Goal: Contribute content: Contribute content

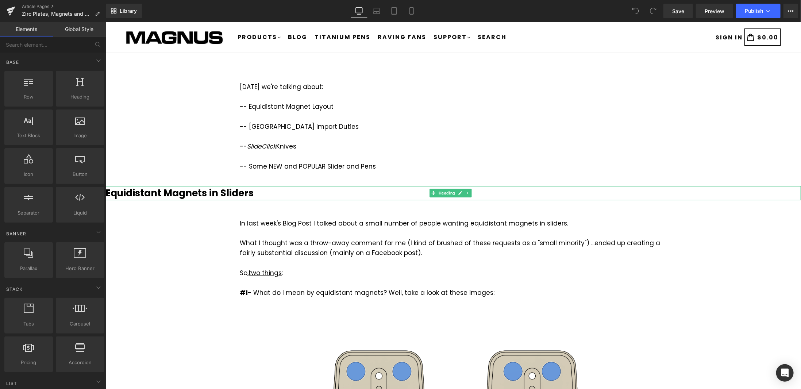
click at [230, 189] on b "Equidistant Magnets in Sliders" at bounding box center [179, 192] width 148 height 13
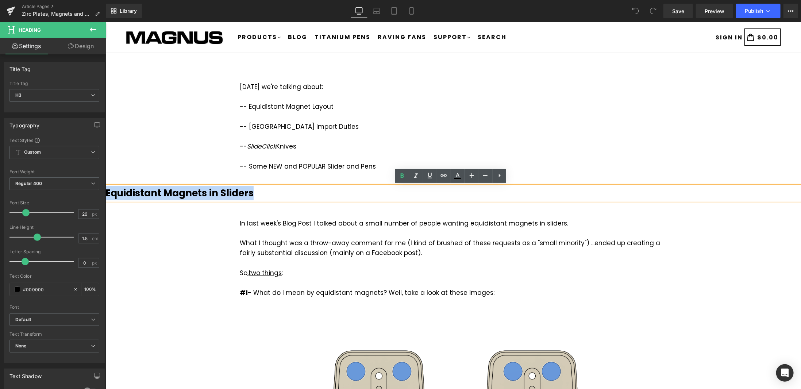
drag, startPoint x: 258, startPoint y: 189, endPoint x: 102, endPoint y: 198, distance: 156.9
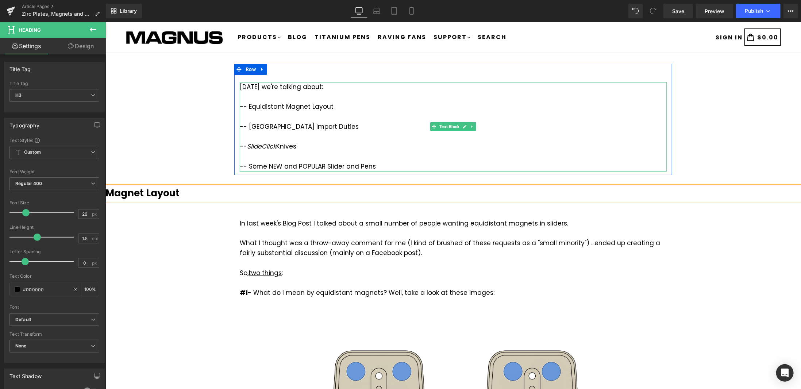
click at [295, 160] on div at bounding box center [452, 156] width 427 height 10
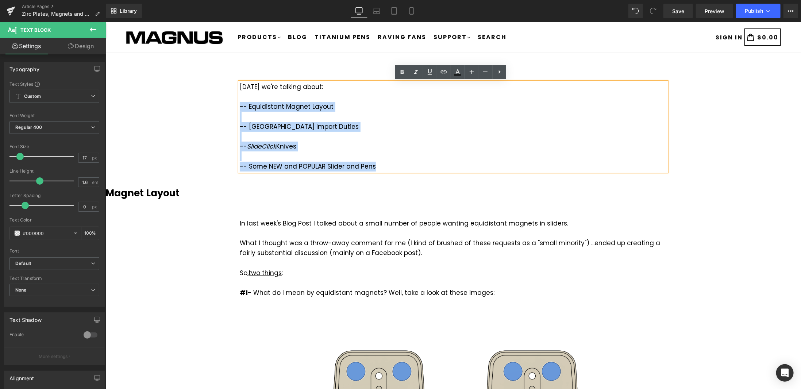
drag, startPoint x: 343, startPoint y: 168, endPoint x: 233, endPoint y: 105, distance: 126.4
click at [234, 105] on div "[DATE] we're talking about: -- Equidistant Magnet Layout -- [GEOGRAPHIC_DATA] I…" at bounding box center [453, 122] width 438 height 97
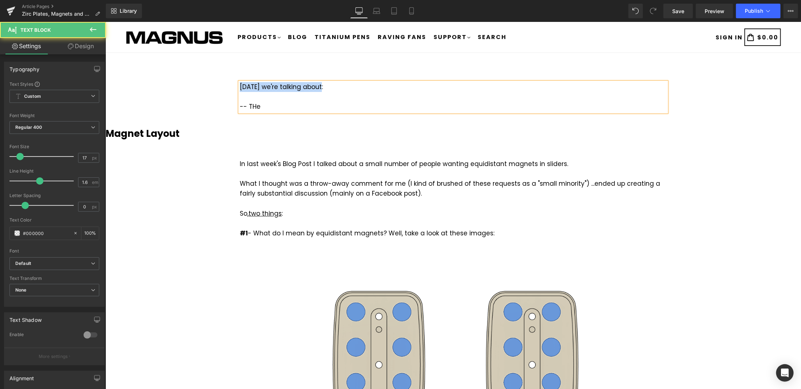
drag, startPoint x: 320, startPoint y: 87, endPoint x: 238, endPoint y: 85, distance: 82.1
click at [239, 85] on div "[DATE] we're talking about: -- THe" at bounding box center [452, 97] width 427 height 30
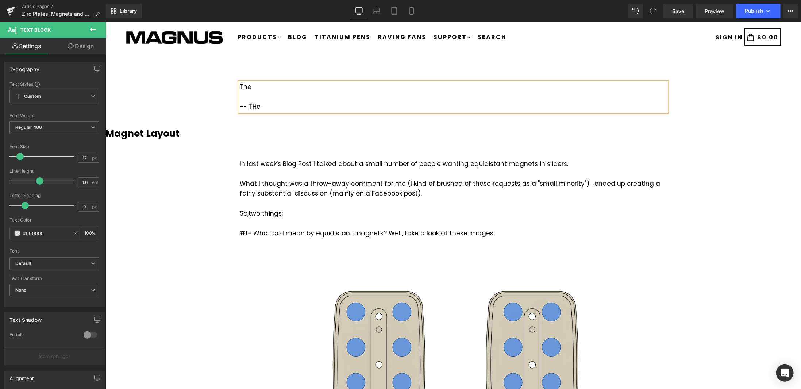
click at [261, 108] on div "-- THe" at bounding box center [452, 106] width 427 height 10
click at [305, 188] on div "In last week's Blog Post I talked about a small number of people wanting equidi…" at bounding box center [452, 199] width 427 height 80
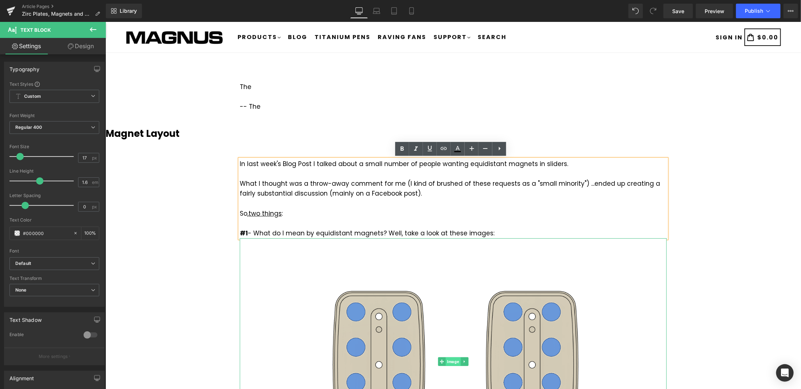
click at [449, 361] on span "Image" at bounding box center [452, 361] width 15 height 9
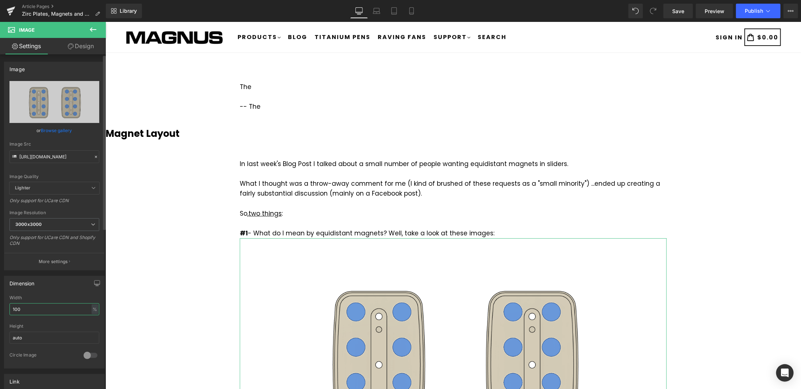
drag, startPoint x: 54, startPoint y: 308, endPoint x: 3, endPoint y: 308, distance: 51.1
click at [3, 308] on div "Dimension 100% Width 100 % % px auto Height auto 0 Circle Image" at bounding box center [54, 319] width 109 height 98
type input "60"
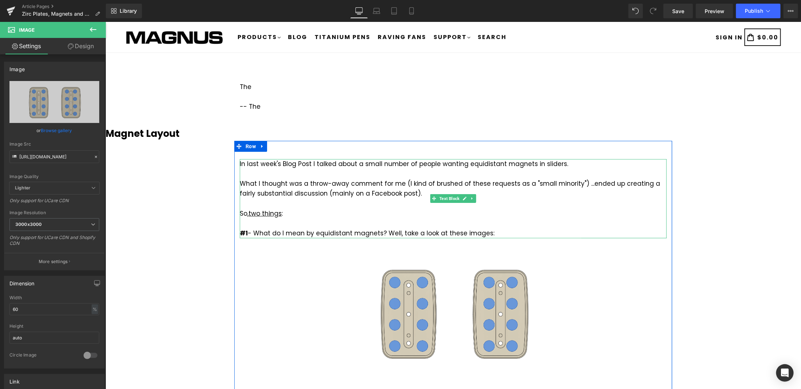
click at [380, 199] on div "In last week's Blog Post I talked about a small number of people wanting equidi…" at bounding box center [452, 199] width 427 height 80
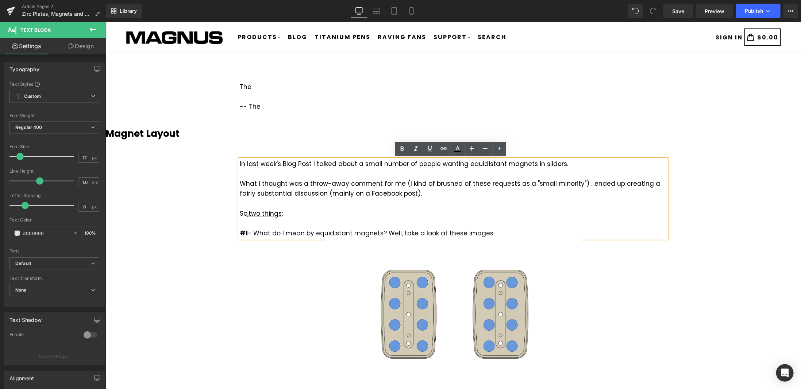
drag, startPoint x: 495, startPoint y: 235, endPoint x: 248, endPoint y: 163, distance: 256.7
click at [248, 163] on div "In last week's Blog Post I talked about a small number of people wanting equidi…" at bounding box center [452, 199] width 427 height 80
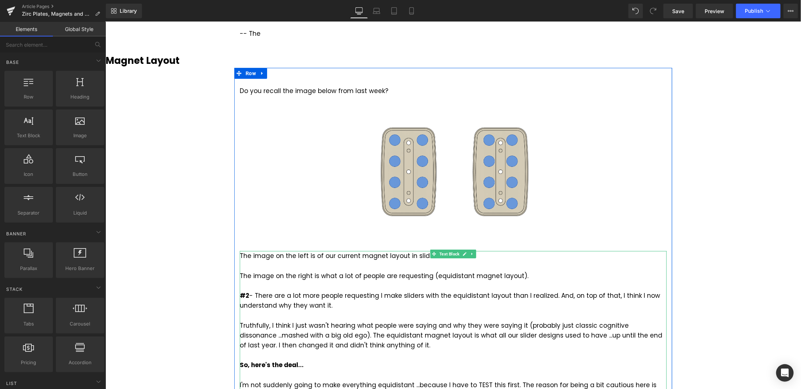
scroll to position [256, 0]
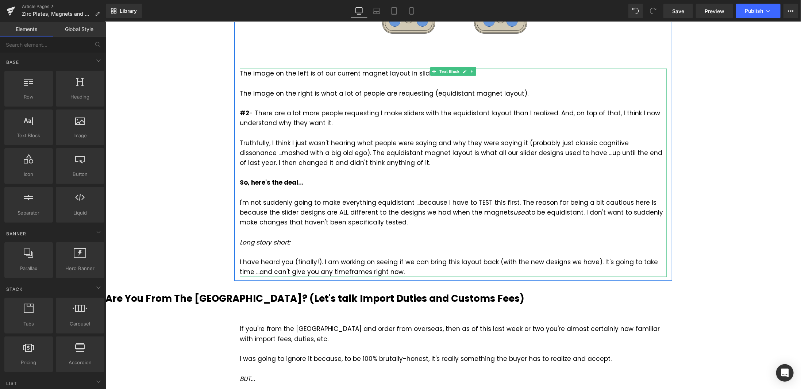
click at [331, 256] on div at bounding box center [452, 252] width 427 height 10
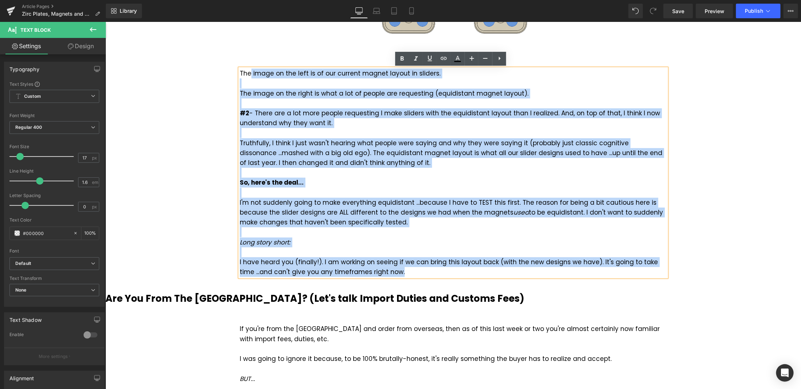
drag, startPoint x: 388, startPoint y: 270, endPoint x: 247, endPoint y: 76, distance: 240.1
click at [247, 76] on div "The image on the left is of our current magnet layout in sliders. The image on …" at bounding box center [452, 172] width 427 height 208
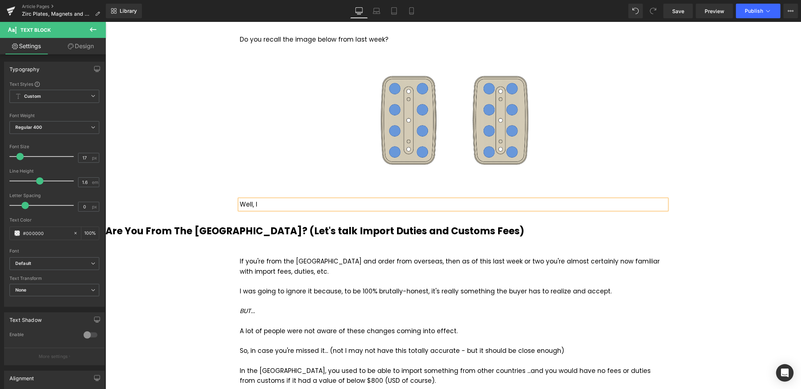
scroll to position [73, 0]
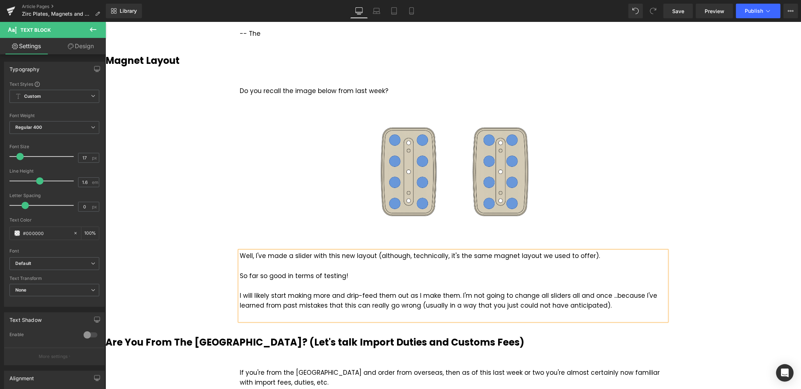
click at [606, 296] on div "Well, I've made a slider with this new layout (although, technically, it's the …" at bounding box center [452, 285] width 427 height 69
click at [421, 306] on div "Well, I've made a slider with this new layout (although, technically, it's the …" at bounding box center [452, 285] width 427 height 69
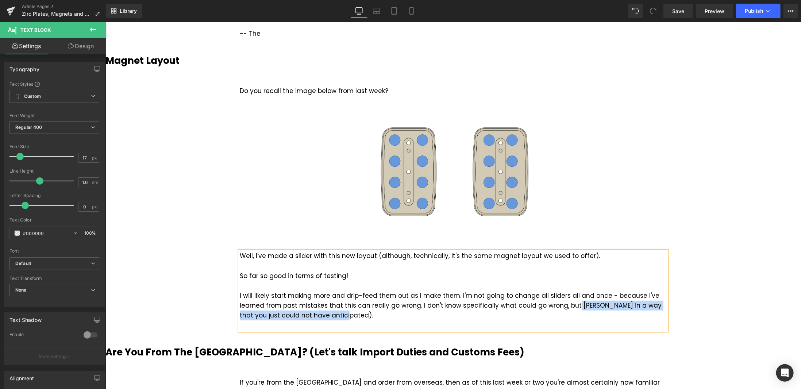
drag, startPoint x: 496, startPoint y: 315, endPoint x: 569, endPoint y: 304, distance: 73.4
click at [569, 304] on div "Well, I've made a slider with this new layout (although, technically, it's the …" at bounding box center [452, 291] width 427 height 80
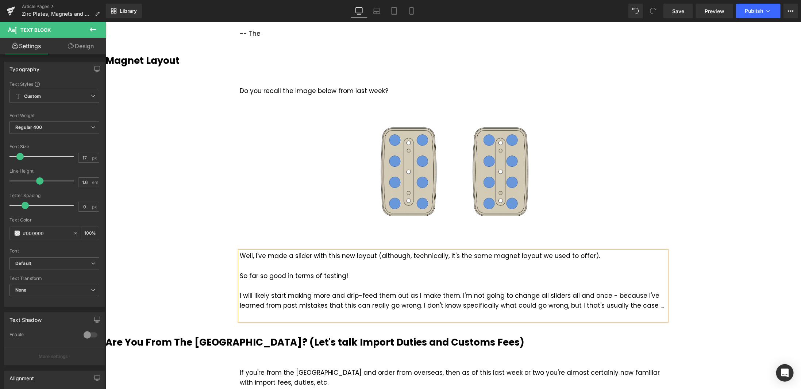
click at [452, 303] on div "Well, I've made a slider with this new layout (although, technically, it's the …" at bounding box center [452, 285] width 427 height 69
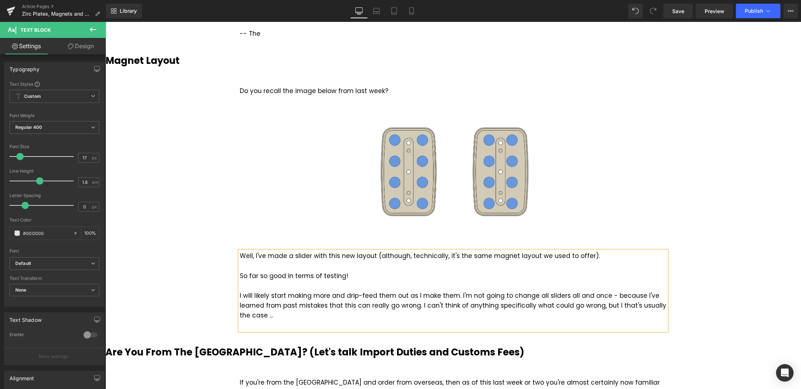
click at [531, 305] on div "Well, I've made a slider with this new layout (although, technically, it's the …" at bounding box center [452, 291] width 427 height 80
drag, startPoint x: 553, startPoint y: 313, endPoint x: 602, endPoint y: 301, distance: 50.0
click at [602, 301] on div "Well, I've made a slider with this new layout (although, technically, it's the …" at bounding box center [452, 291] width 427 height 80
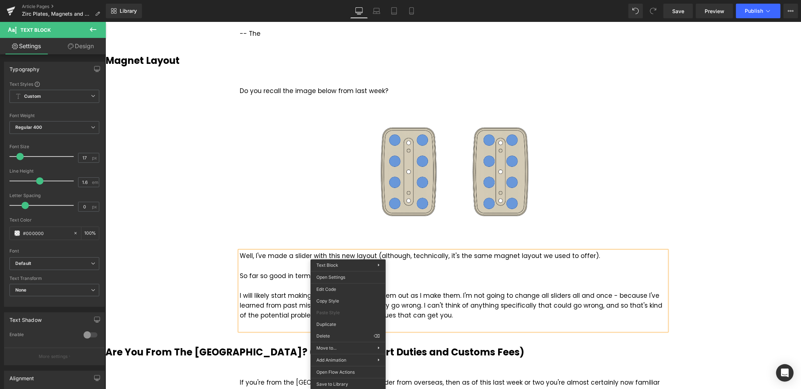
click at [421, 313] on div "Well, I've made a slider with this new layout (although, technically, it's the …" at bounding box center [452, 291] width 427 height 80
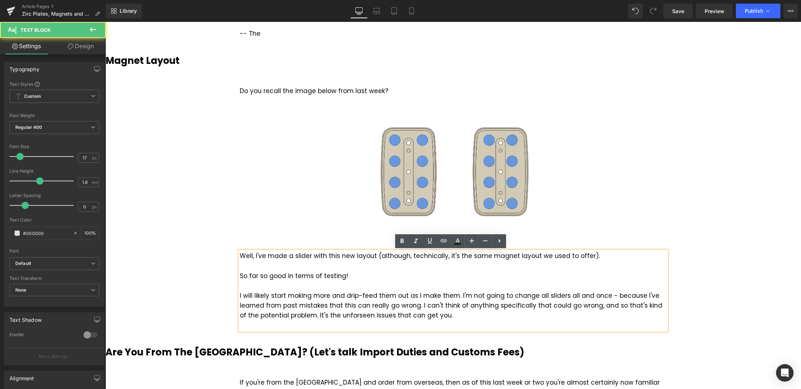
click at [338, 315] on div "Well, I've made a slider with this new layout (although, technically, it's the …" at bounding box center [452, 291] width 427 height 80
click at [335, 315] on div "Well, I've made a slider with this new layout (although, technically, it's the …" at bounding box center [452, 291] width 427 height 80
click at [380, 315] on div "Well, I've made a slider with this new layout (although, technically, it's the …" at bounding box center [452, 291] width 427 height 80
click at [459, 305] on div "Well, I've made a slider with this new layout (although, technically, it's the …" at bounding box center [452, 291] width 427 height 80
click at [455, 316] on div "Well, I've made a slider with this new layout (although, technically, it's the …" at bounding box center [452, 291] width 427 height 80
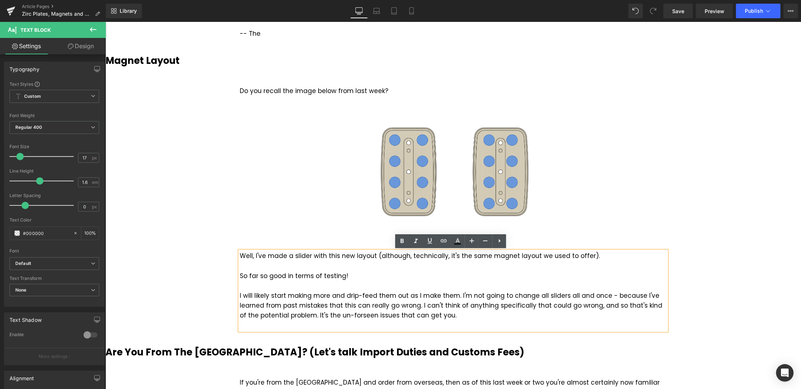
click at [340, 314] on div "Well, I've made a slider with this new layout (although, technically, it's the …" at bounding box center [452, 291] width 427 height 80
click at [442, 314] on div "Well, I've made a slider with this new layout (although, technically, it's the …" at bounding box center [452, 291] width 427 height 80
click at [675, 13] on span "Save" at bounding box center [678, 11] width 12 height 8
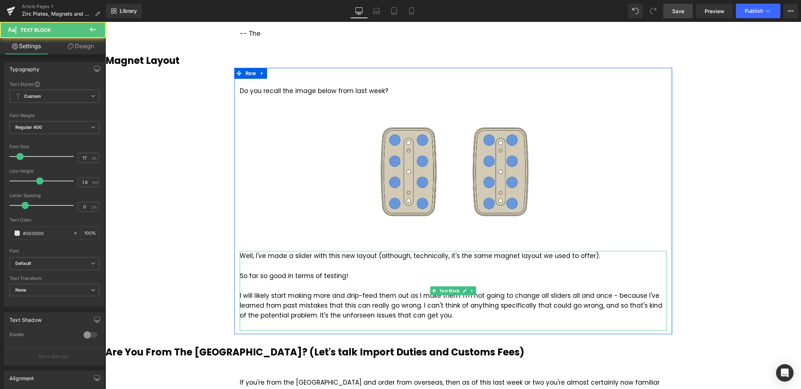
click at [342, 316] on div "Well, I've made a slider with this new layout (although, technically, it's the …" at bounding box center [452, 291] width 427 height 80
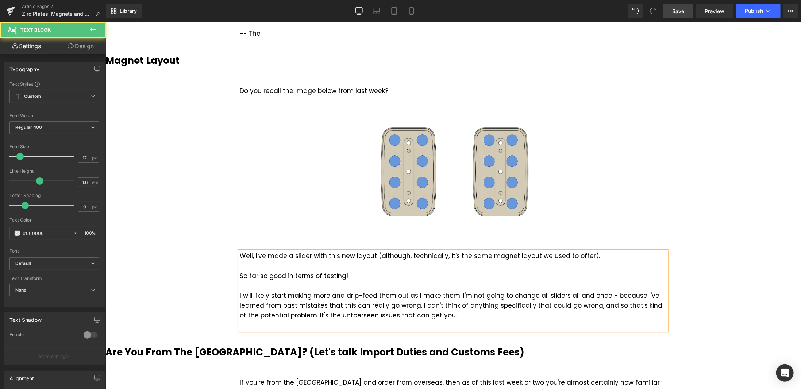
click at [444, 316] on div "Well, I've made a slider with this new layout (although, technically, it's the …" at bounding box center [452, 291] width 427 height 80
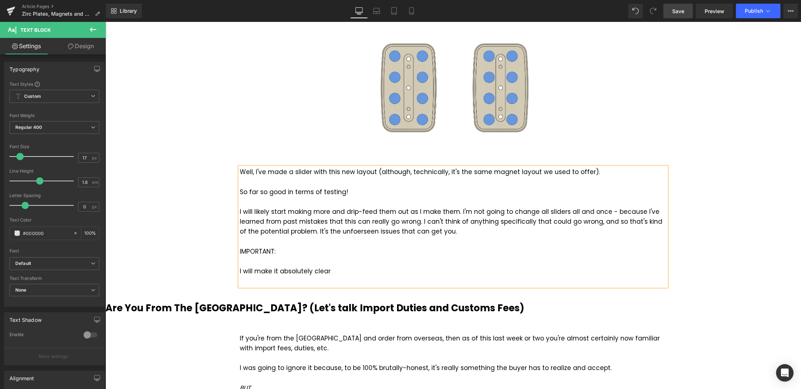
scroll to position [256, 0]
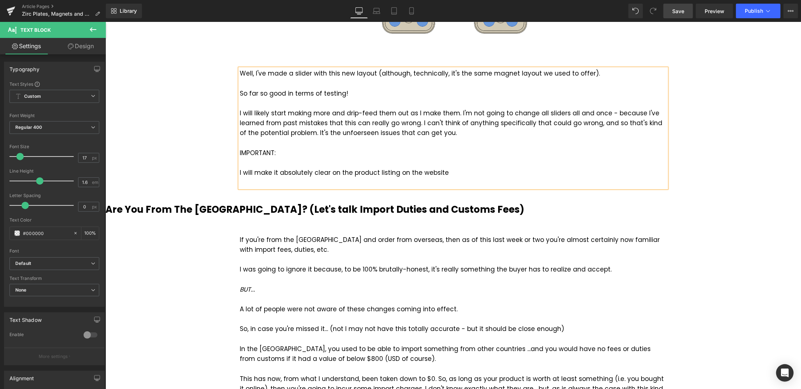
click at [392, 172] on div "IMPORTANT: I will make it absolutely clear on the product listing on the website" at bounding box center [452, 168] width 427 height 40
click at [489, 172] on div "IMPORTANT: I will make it absolutely clear on the product listing/description o…" at bounding box center [452, 168] width 427 height 40
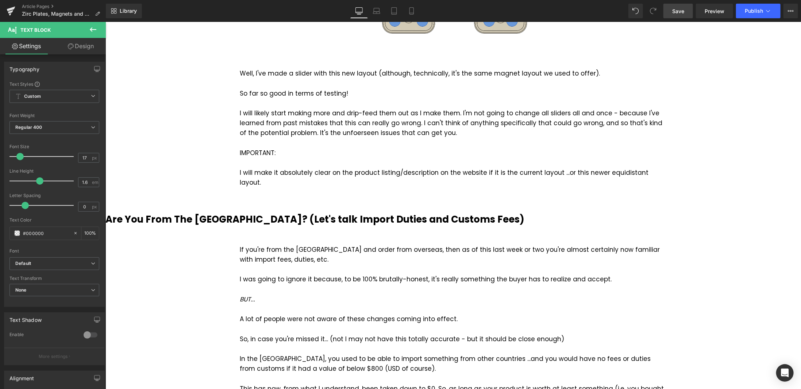
click at [673, 9] on span "Save" at bounding box center [678, 11] width 12 height 8
click at [250, 212] on b "Are You From The [GEOGRAPHIC_DATA]? (Let's talk Import Duties and Customs Fees)" at bounding box center [314, 218] width 419 height 13
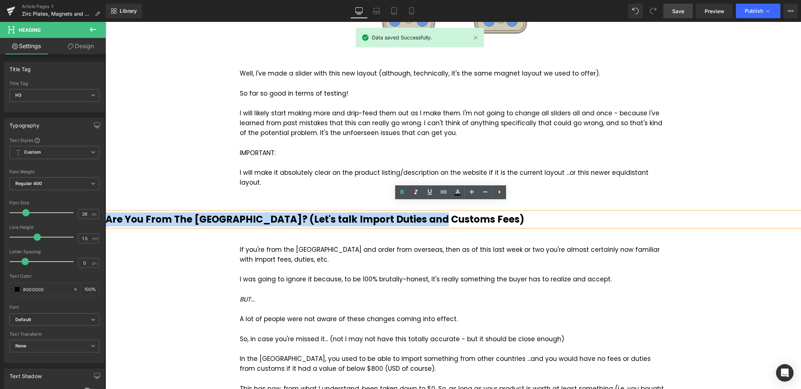
drag, startPoint x: 435, startPoint y: 208, endPoint x: 107, endPoint y: 210, distance: 327.8
click at [107, 212] on h3 "Are You From The [GEOGRAPHIC_DATA]? (Let's talk Import Duties and Customs Fees)" at bounding box center [453, 219] width 696 height 14
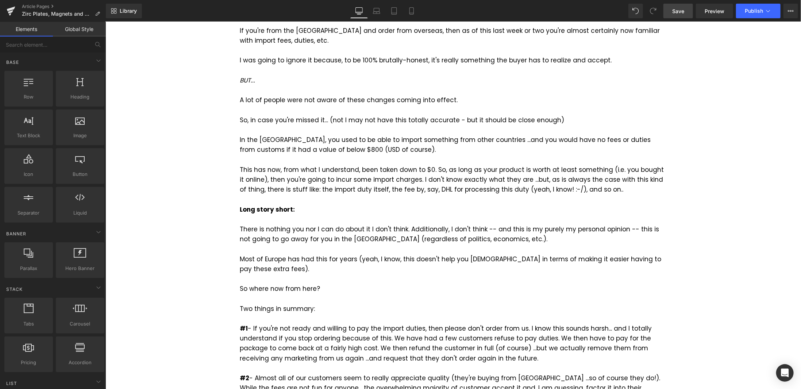
click at [340, 194] on div at bounding box center [452, 199] width 427 height 10
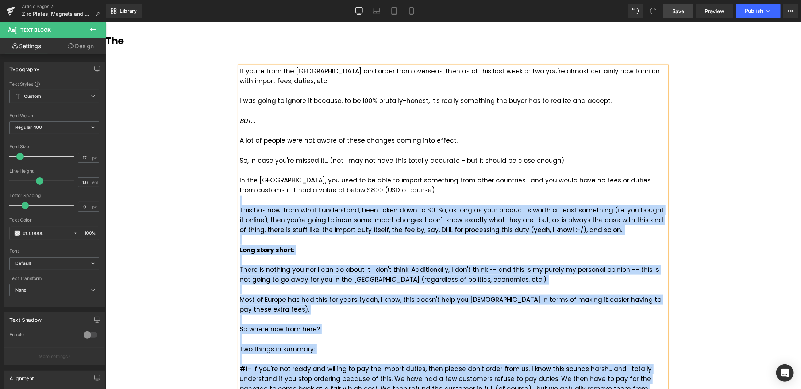
scroll to position [292, 0]
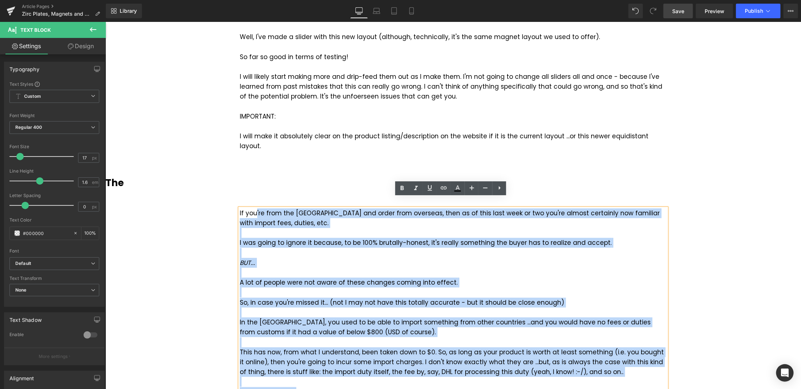
drag, startPoint x: 598, startPoint y: 178, endPoint x: 253, endPoint y: 202, distance: 346.5
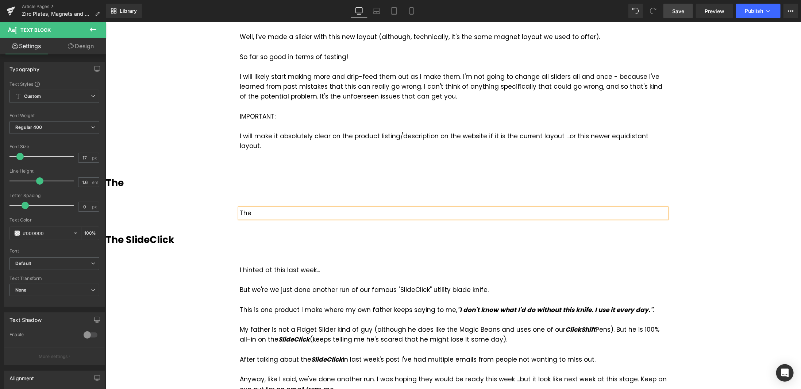
click at [677, 10] on span "Save" at bounding box center [678, 11] width 12 height 8
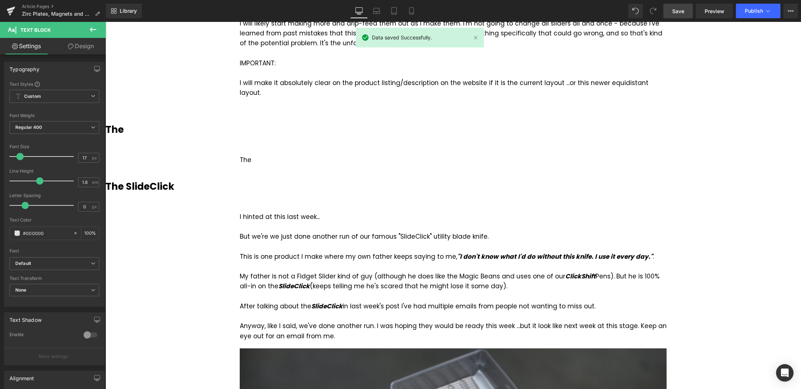
scroll to position [365, 0]
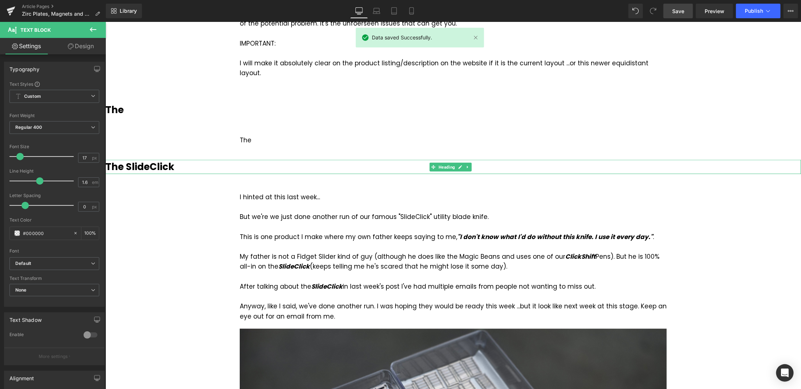
click at [162, 160] on b "The SlideClick" at bounding box center [139, 166] width 69 height 13
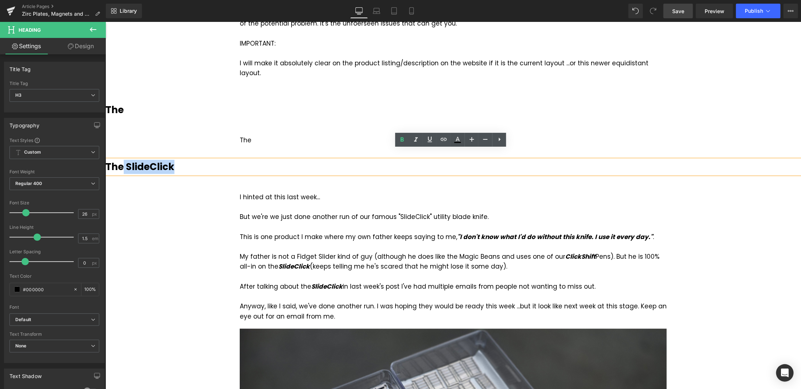
drag, startPoint x: 178, startPoint y: 154, endPoint x: 123, endPoint y: 150, distance: 54.9
click at [123, 160] on h3 "The SlideClick" at bounding box center [453, 167] width 696 height 14
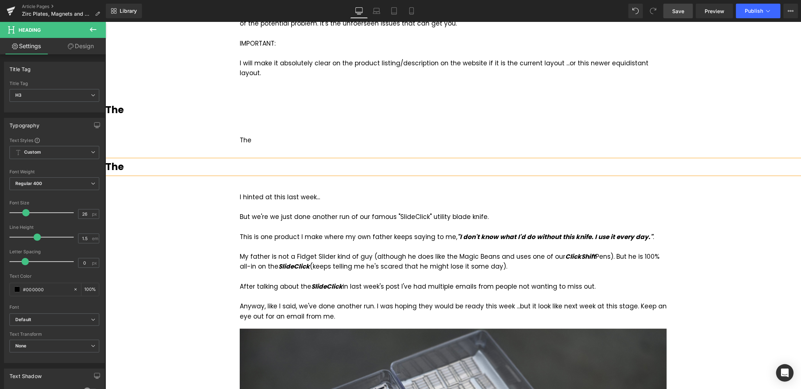
click at [299, 212] on div "But we're we just done another run of our famous "SlideClick" utility blade kni…" at bounding box center [452, 227] width 427 height 30
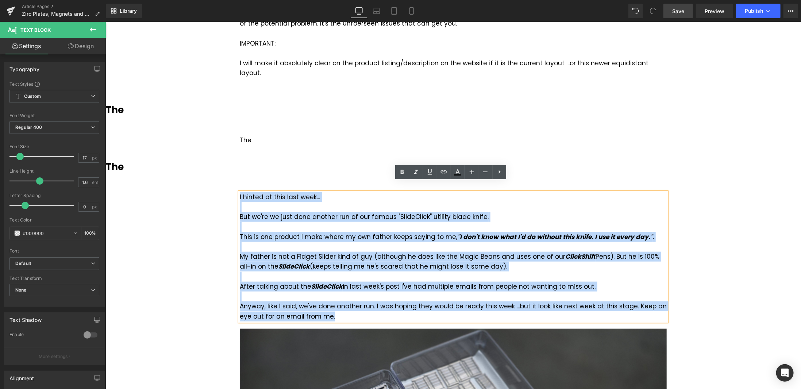
drag, startPoint x: 333, startPoint y: 308, endPoint x: 237, endPoint y: 185, distance: 155.8
click at [239, 192] on div "I hinted at this last week... But we're we just done another run of our famous …" at bounding box center [452, 256] width 427 height 129
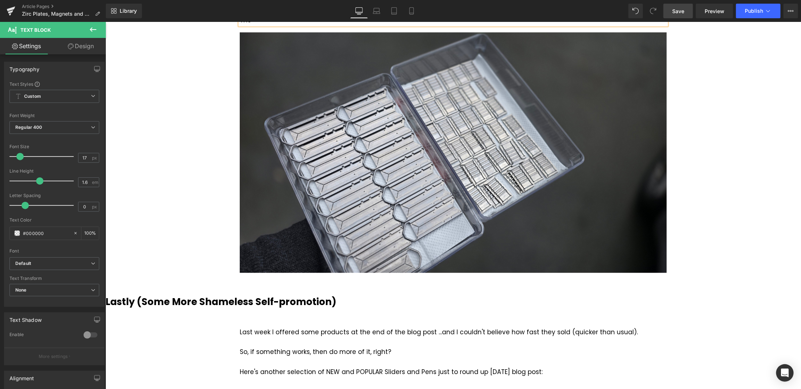
scroll to position [548, 0]
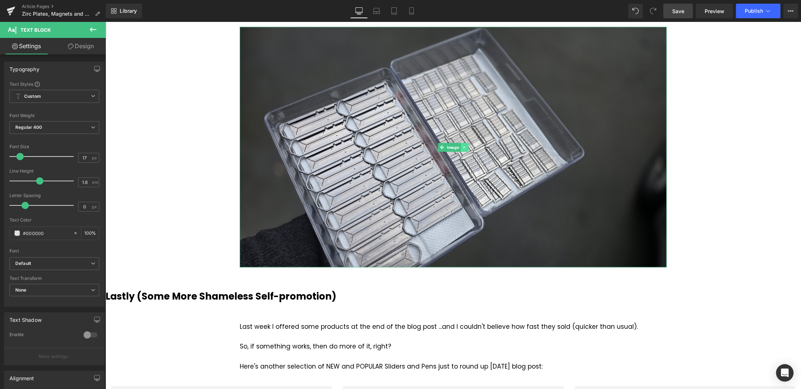
click at [463, 145] on icon at bounding box center [464, 147] width 4 height 4
click at [466, 145] on icon at bounding box center [468, 147] width 4 height 4
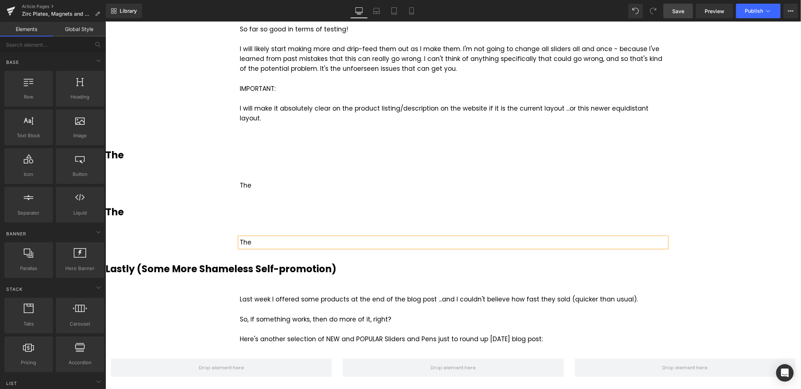
scroll to position [320, 0]
click at [326, 262] on b "Lastly (Some More Shameless Self-promotion)" at bounding box center [220, 268] width 231 height 13
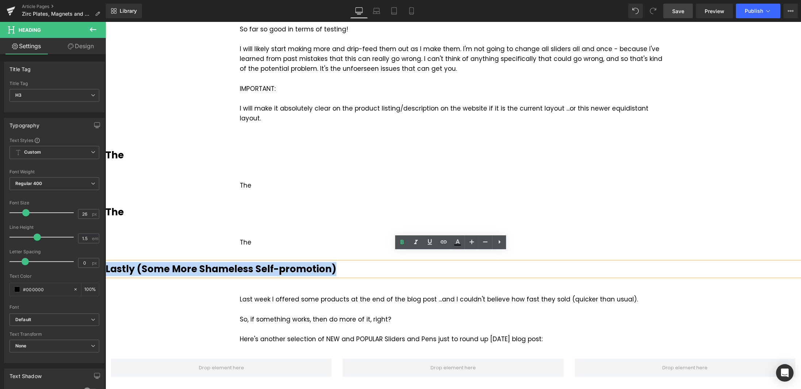
drag, startPoint x: 344, startPoint y: 256, endPoint x: 107, endPoint y: 258, distance: 237.3
click at [107, 262] on h3 "Lastly (Some More Shameless Self-promotion)" at bounding box center [453, 269] width 696 height 14
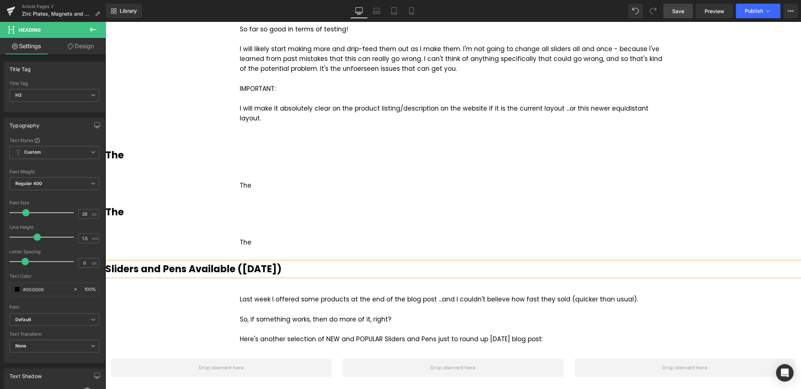
scroll to position [393, 0]
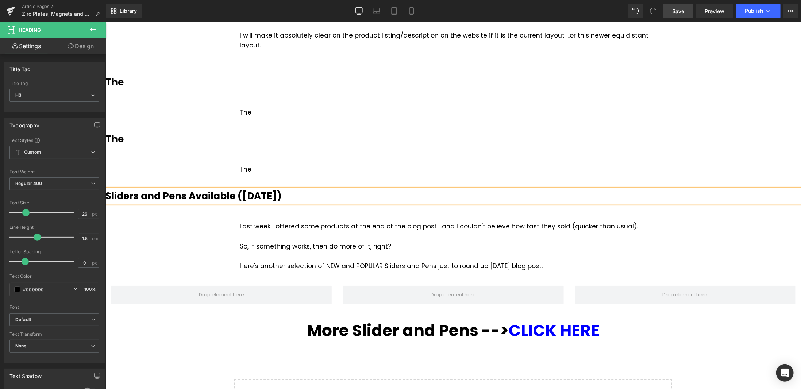
click at [354, 221] on div "Last week I offered some products at the end of the blog post ...and I couldn't…" at bounding box center [452, 246] width 427 height 50
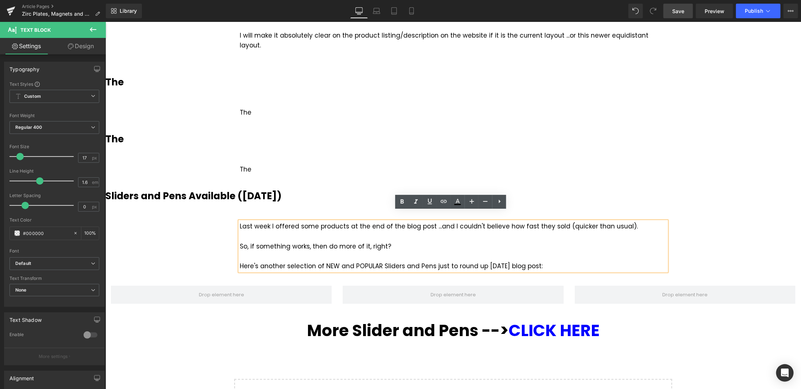
drag, startPoint x: 552, startPoint y: 257, endPoint x: 237, endPoint y: 217, distance: 318.3
click at [239, 221] on div "Last week I offered some products at the end of the blog post ...and I couldn't…" at bounding box center [452, 246] width 427 height 50
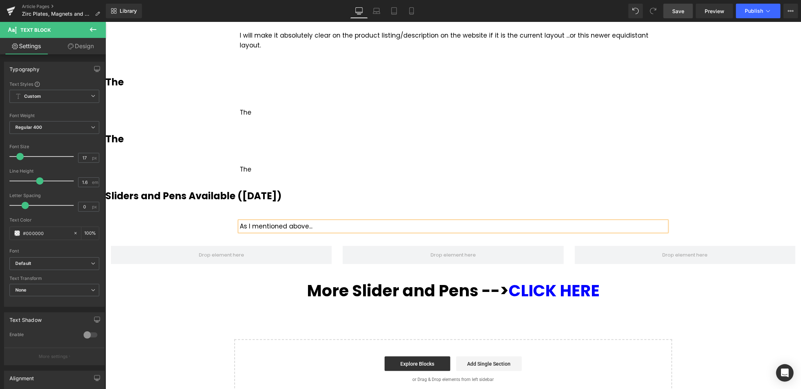
click at [675, 17] on link "Save" at bounding box center [679, 11] width 30 height 15
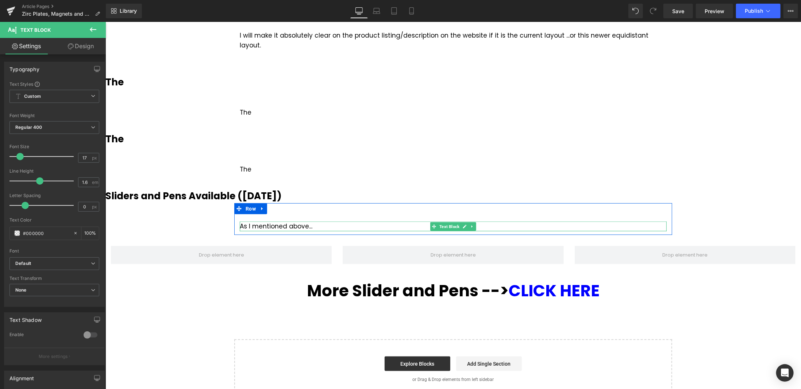
click at [317, 221] on div "As I mentioned above..." at bounding box center [452, 226] width 427 height 10
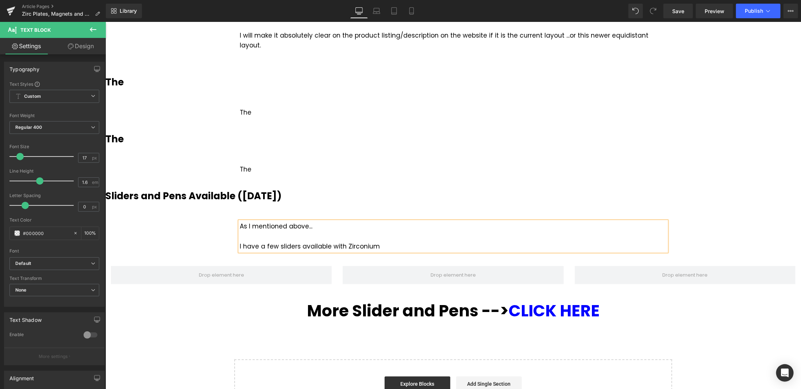
click at [397, 241] on div "I have a few sliders available with Zirconium" at bounding box center [452, 246] width 427 height 10
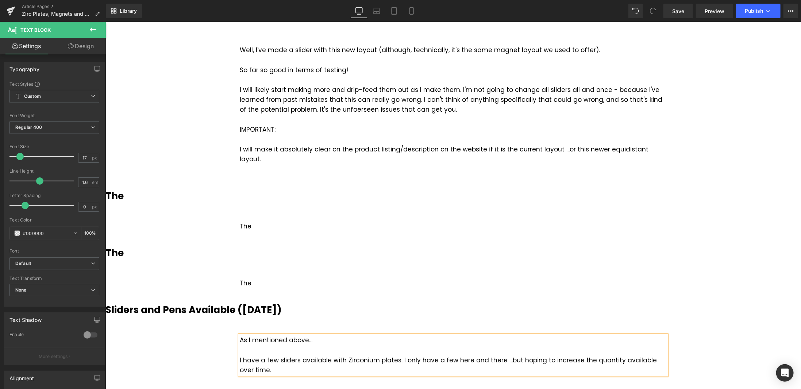
scroll to position [210, 0]
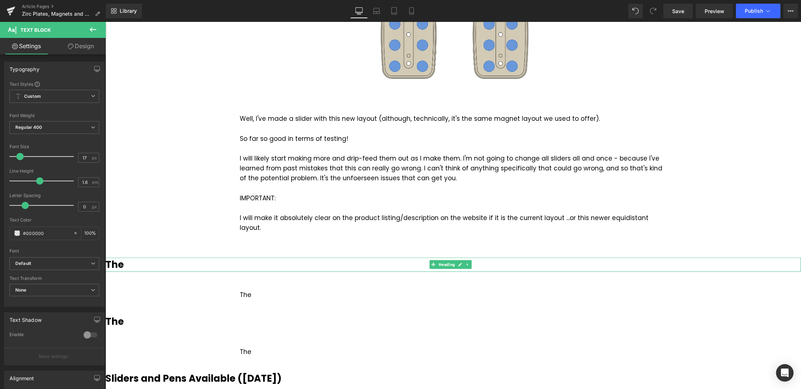
click at [115, 259] on b "The" at bounding box center [114, 264] width 18 height 13
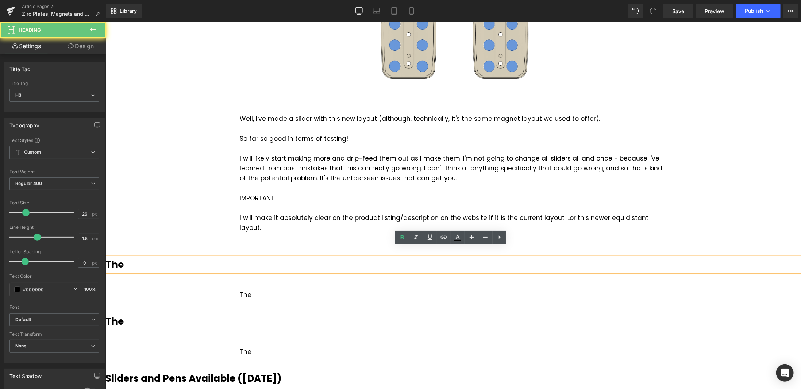
click at [115, 259] on b "The" at bounding box center [114, 264] width 18 height 13
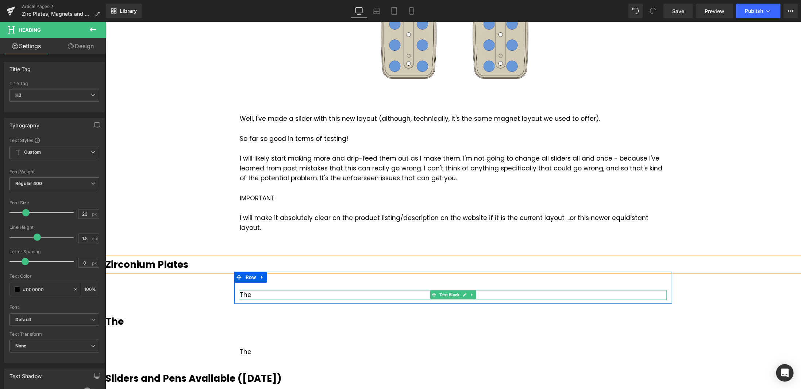
click at [263, 290] on div "The" at bounding box center [452, 295] width 427 height 10
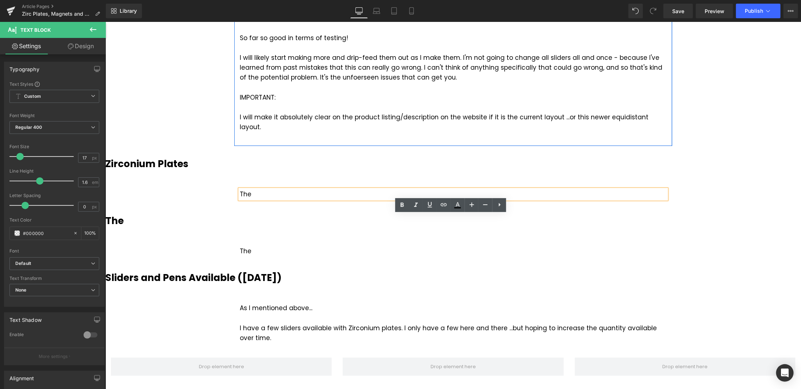
scroll to position [320, 0]
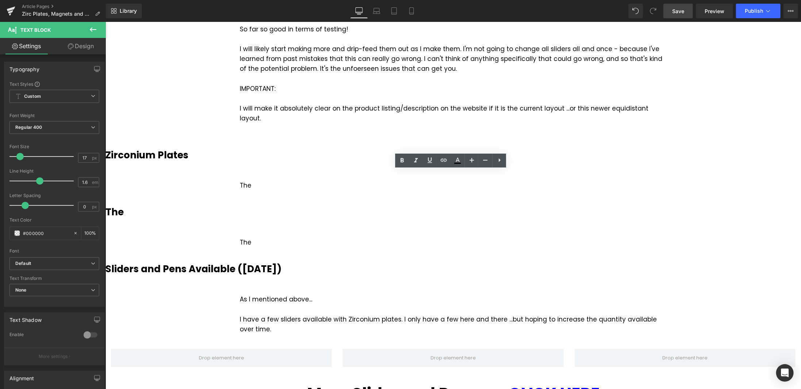
click at [684, 9] on span "Save" at bounding box center [678, 11] width 12 height 8
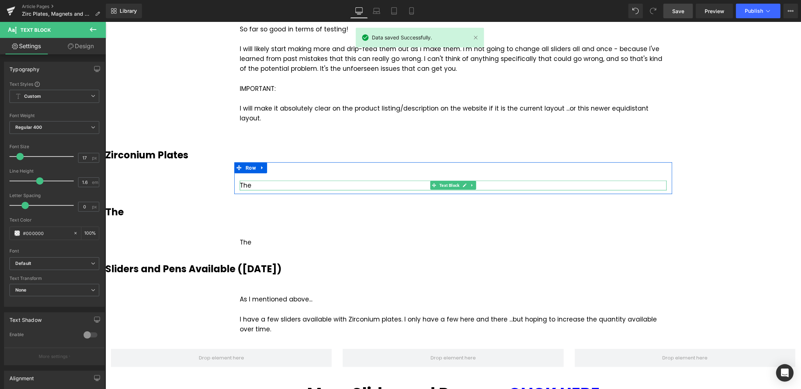
click at [291, 180] on div "The" at bounding box center [452, 185] width 427 height 10
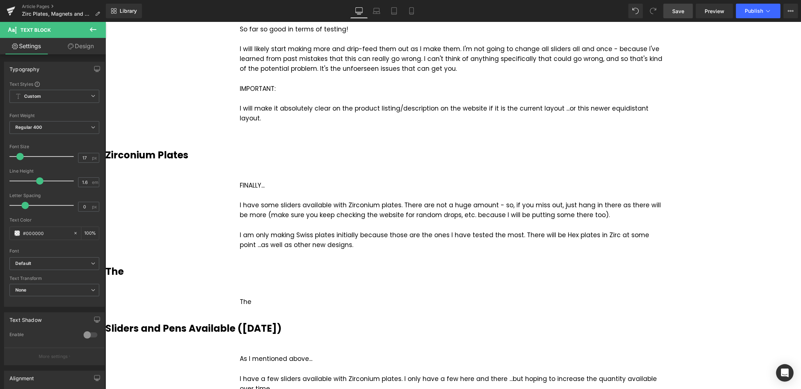
click at [682, 11] on span "Save" at bounding box center [678, 11] width 12 height 8
click at [680, 2] on div "Library Desktop Desktop Laptop Tablet Mobile Save Preview Publish Scheduled Vie…" at bounding box center [453, 11] width 695 height 22
click at [679, 12] on span "Save" at bounding box center [678, 11] width 12 height 8
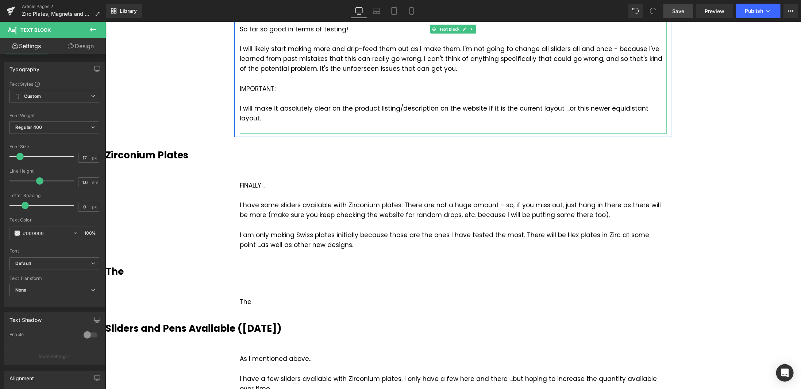
click at [349, 69] on div "Well, I've made a slider with this new layout (although, technically, it's the …" at bounding box center [452, 68] width 427 height 129
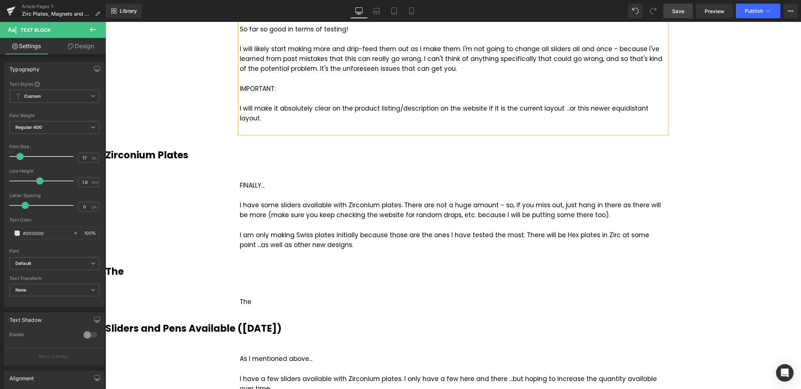
click at [222, 112] on div "The -- The Text Block Row Magnet Layout Heading Do you recall the image below f…" at bounding box center [453, 153] width 696 height 818
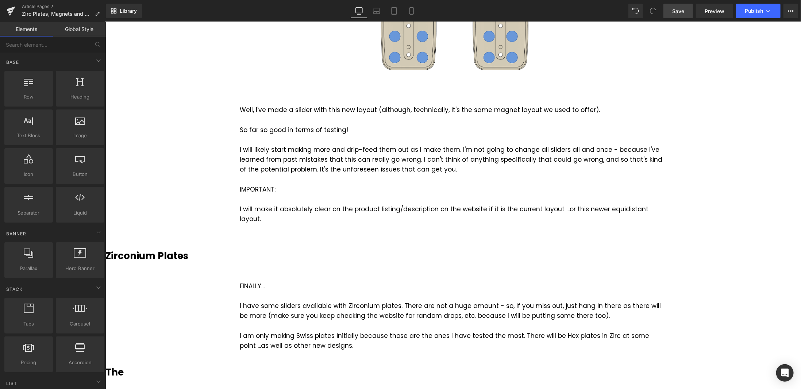
scroll to position [174, 0]
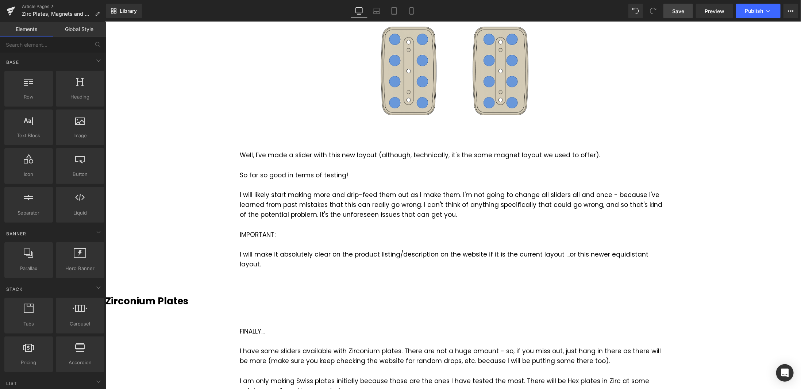
click at [677, 12] on span "Save" at bounding box center [678, 11] width 12 height 8
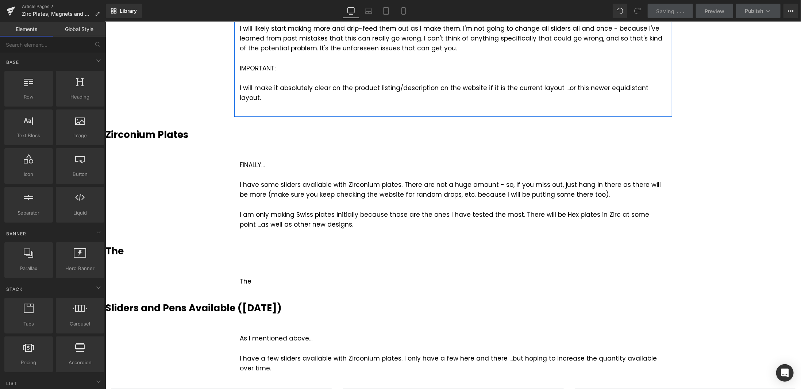
scroll to position [393, 0]
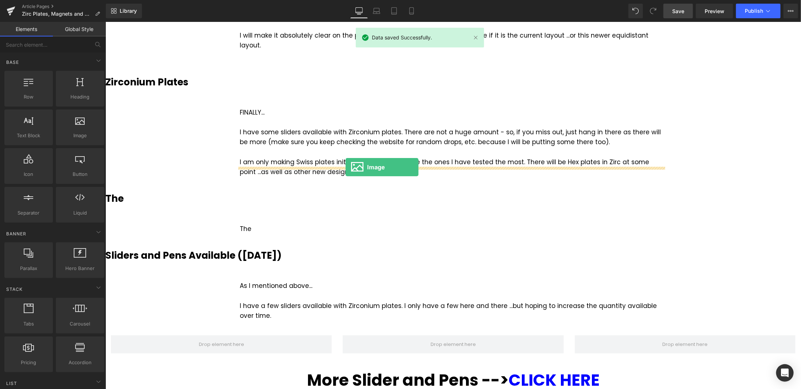
drag, startPoint x: 184, startPoint y: 155, endPoint x: 345, endPoint y: 167, distance: 161.4
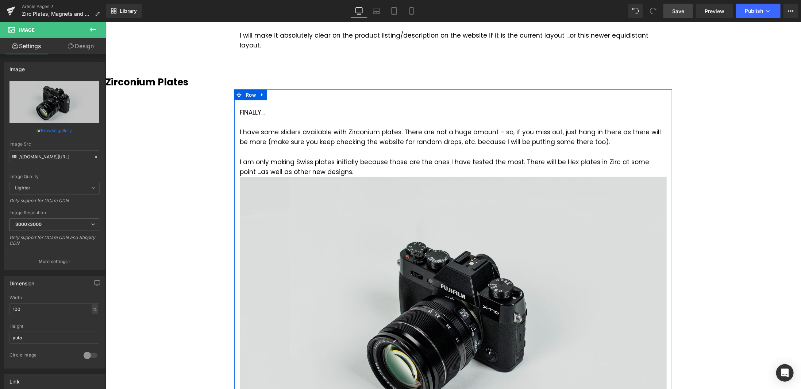
scroll to position [429, 0]
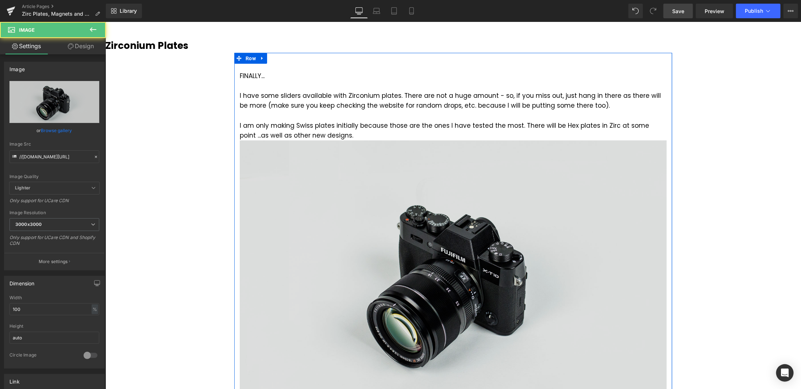
click at [435, 187] on img at bounding box center [452, 281] width 427 height 283
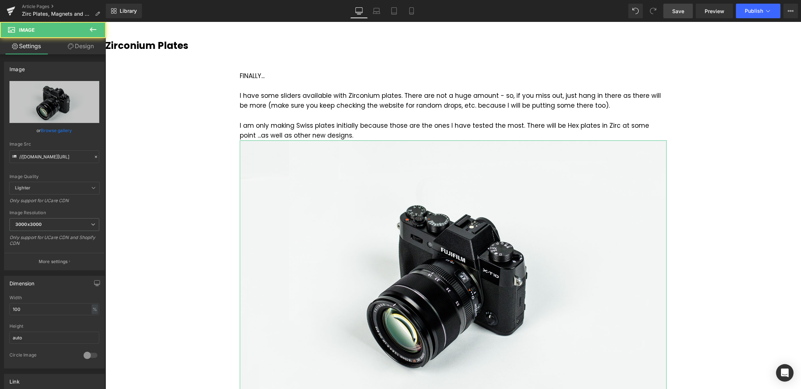
click at [87, 47] on link "Design" at bounding box center [80, 46] width 53 height 16
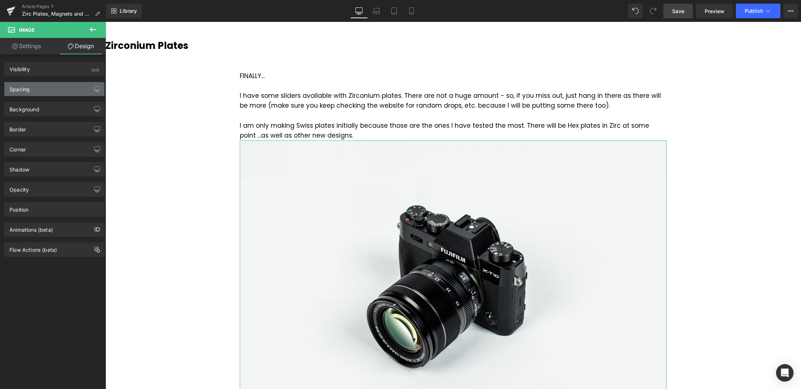
click at [42, 87] on div "Spacing" at bounding box center [54, 89] width 100 height 14
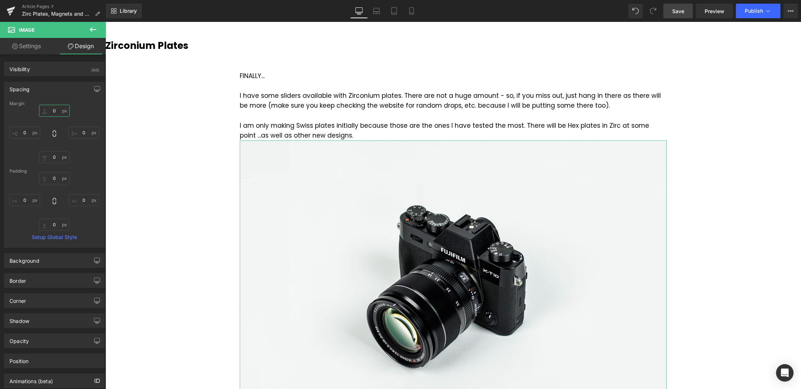
click at [58, 111] on input "0" at bounding box center [54, 111] width 31 height 12
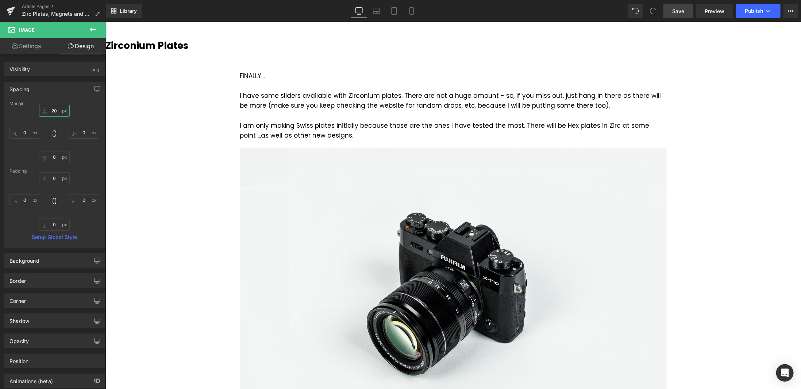
type input "20"
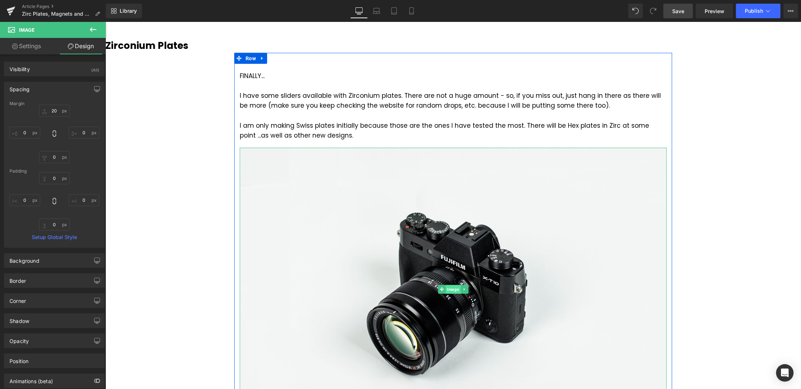
click at [448, 285] on span "Image" at bounding box center [452, 289] width 15 height 9
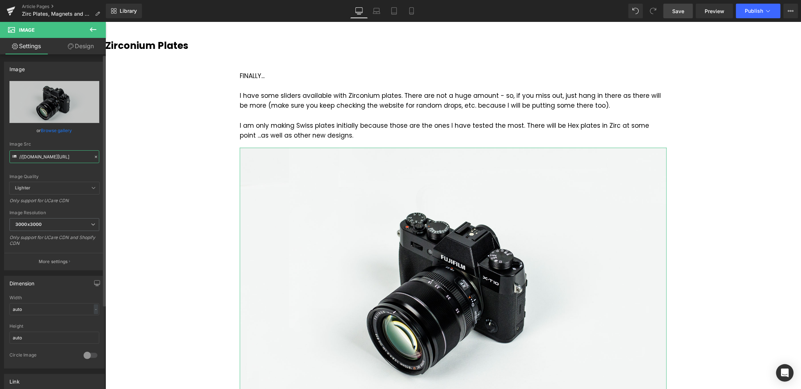
click at [65, 156] on input "//[DOMAIN_NAME][URL]" at bounding box center [54, 156] width 90 height 13
paste input "[URL][DOMAIN_NAME]"
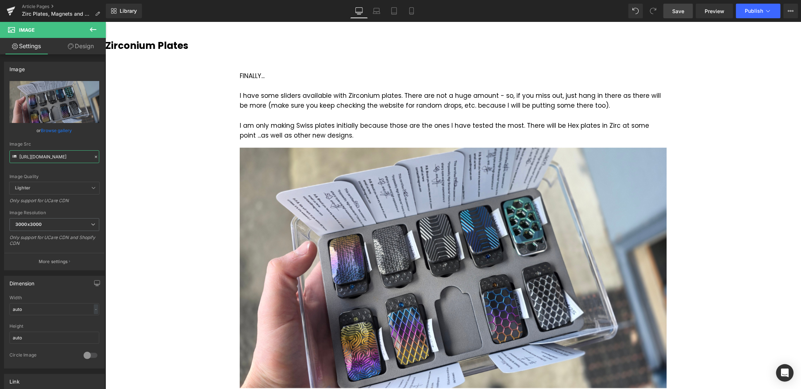
scroll to position [0, 104]
type input "[URL][DOMAIN_NAME]"
click at [683, 12] on span "Save" at bounding box center [678, 11] width 12 height 8
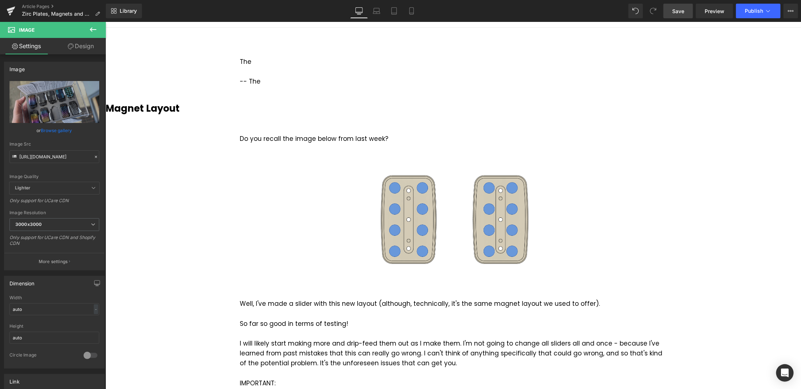
scroll to position [0, 0]
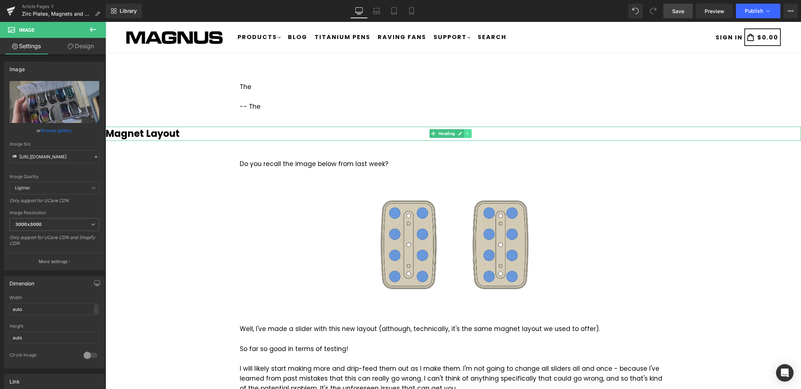
click at [466, 131] on icon at bounding box center [467, 133] width 4 height 4
click at [465, 132] on icon at bounding box center [464, 133] width 4 height 4
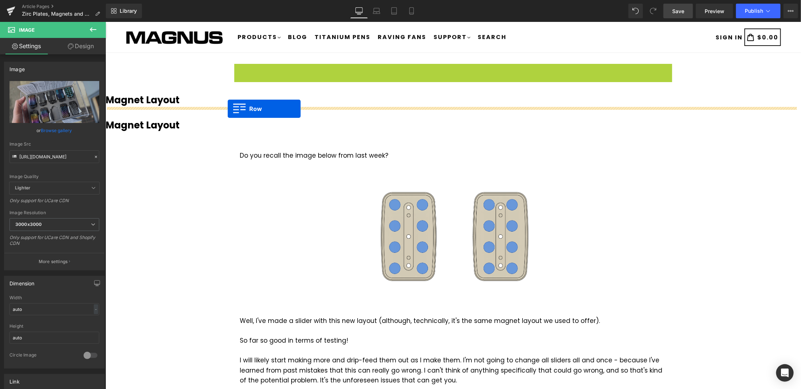
drag, startPoint x: 238, startPoint y: 67, endPoint x: 227, endPoint y: 108, distance: 42.5
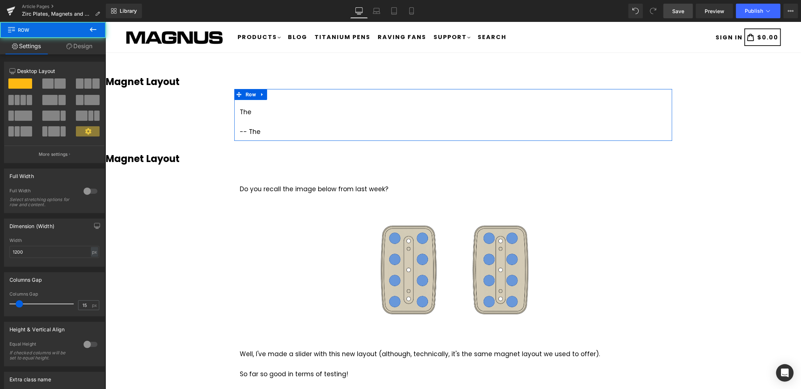
click at [194, 83] on h3 "Magnet Layout" at bounding box center [453, 81] width 696 height 14
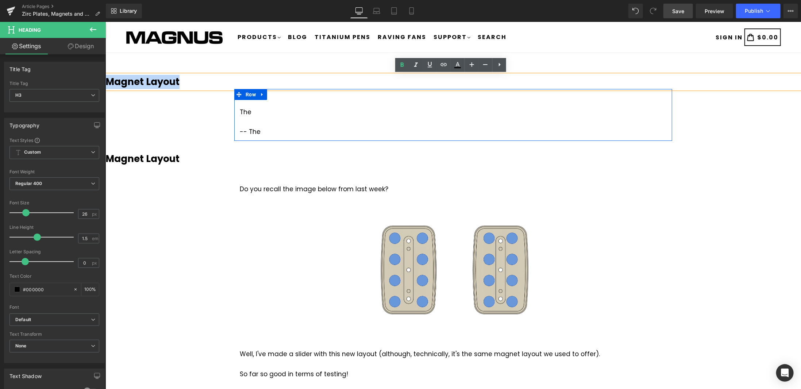
drag, startPoint x: 184, startPoint y: 82, endPoint x: 108, endPoint y: 84, distance: 76.3
click at [108, 84] on h3 "Magnet Layout" at bounding box center [453, 81] width 696 height 14
click at [249, 104] on div "The -- The Text Block" at bounding box center [453, 118] width 438 height 37
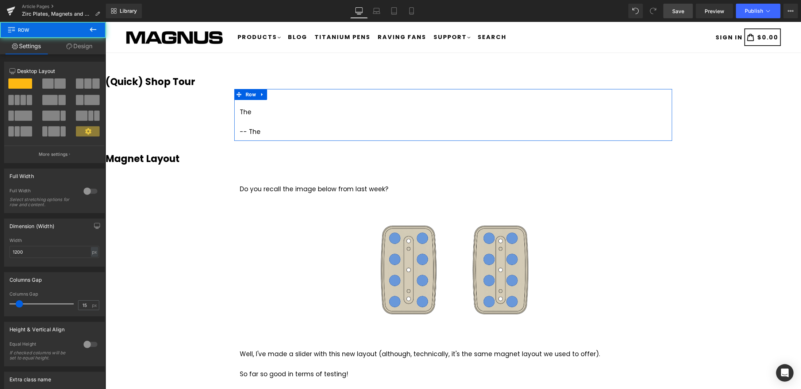
click at [254, 113] on div "The -- The" at bounding box center [452, 122] width 427 height 30
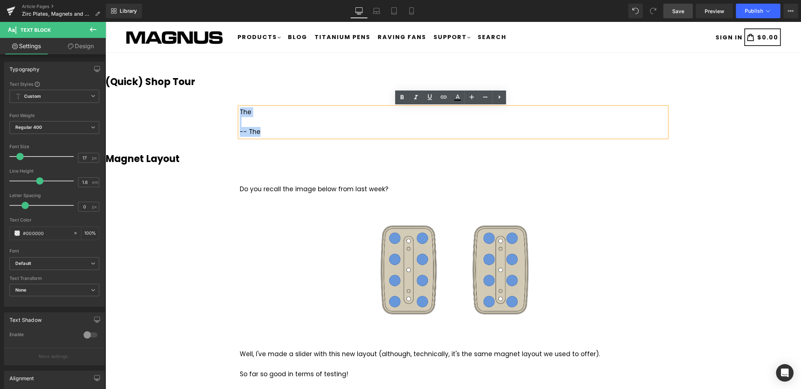
drag, startPoint x: 263, startPoint y: 130, endPoint x: 237, endPoint y: 111, distance: 32.2
click at [239, 111] on div "The -- The" at bounding box center [452, 122] width 427 height 30
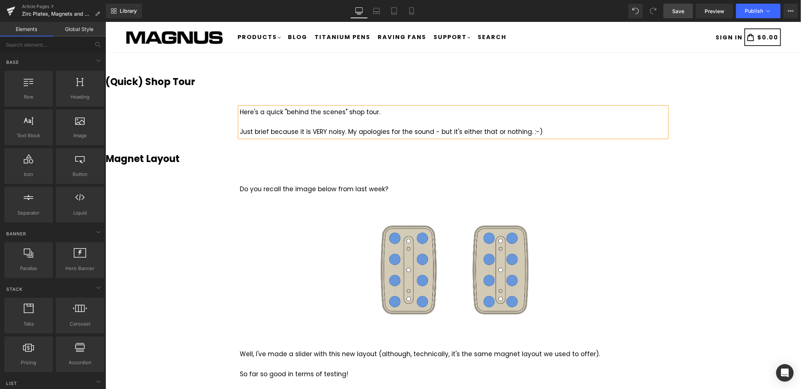
click at [260, 95] on icon at bounding box center [262, 94] width 5 height 5
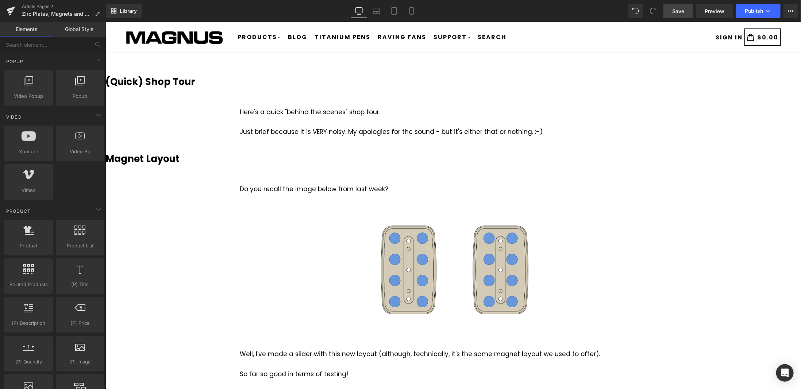
scroll to position [438, 0]
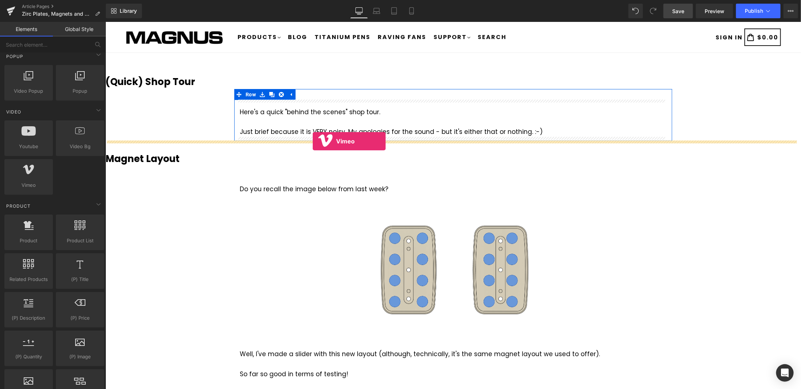
drag, startPoint x: 140, startPoint y: 198, endPoint x: 312, endPoint y: 141, distance: 181.6
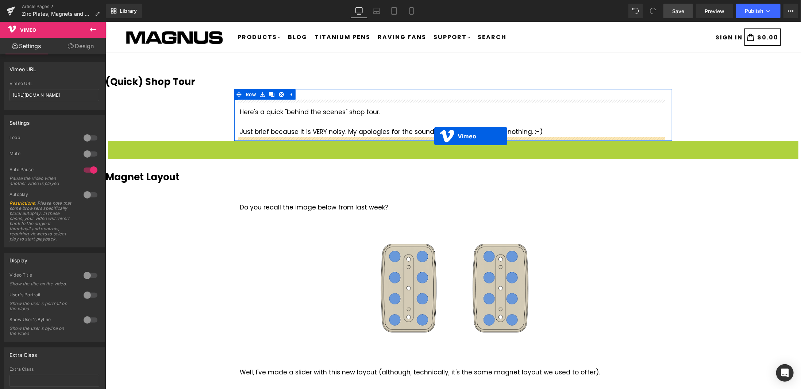
drag, startPoint x: 435, startPoint y: 146, endPoint x: 434, endPoint y: 136, distance: 10.3
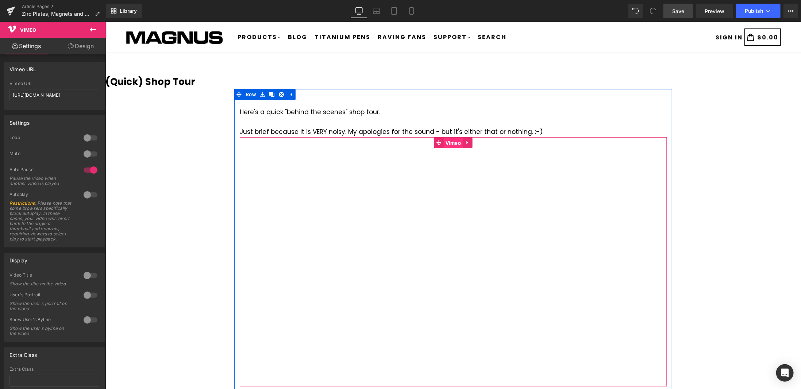
click at [452, 143] on span "Vimeo" at bounding box center [452, 142] width 19 height 11
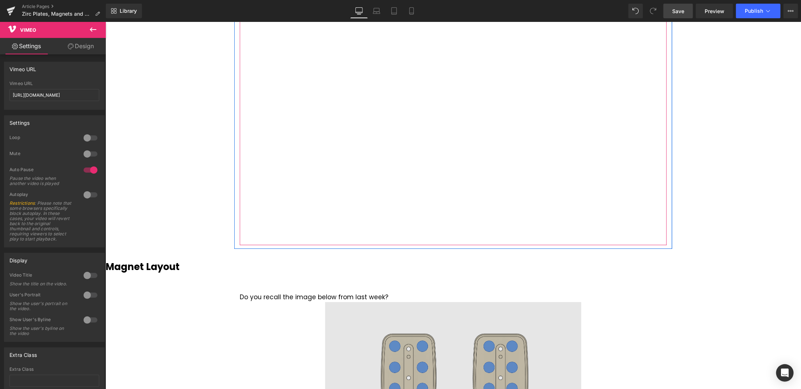
scroll to position [219, 0]
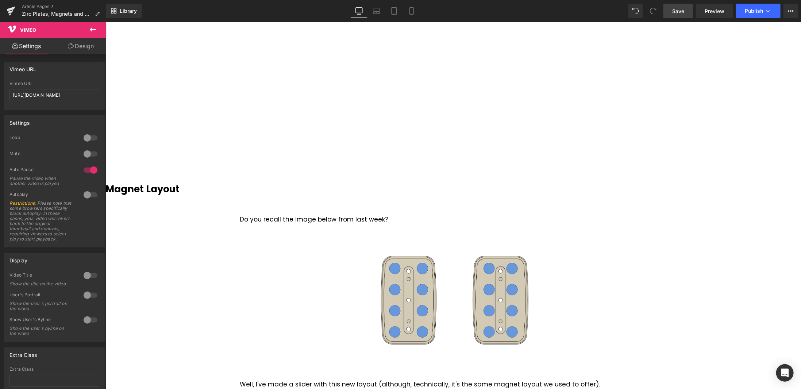
click at [682, 7] on link "Save" at bounding box center [679, 11] width 30 height 15
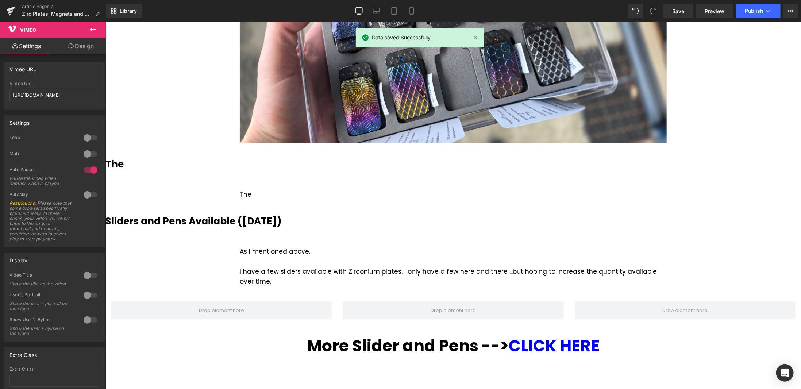
scroll to position [986, 0]
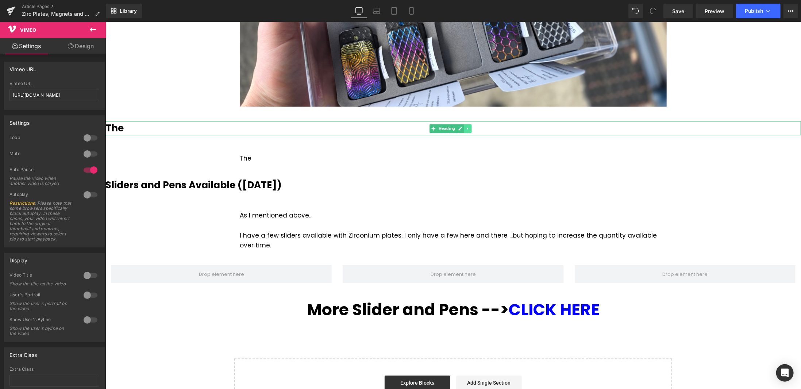
click at [467, 127] on icon at bounding box center [466, 128] width 1 height 3
click at [469, 126] on icon at bounding box center [471, 128] width 4 height 4
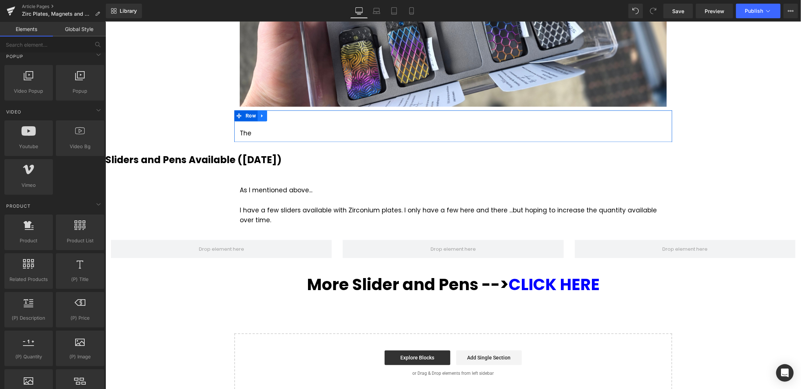
click at [261, 113] on icon at bounding box center [262, 115] width 5 height 5
click at [279, 113] on icon at bounding box center [281, 115] width 5 height 5
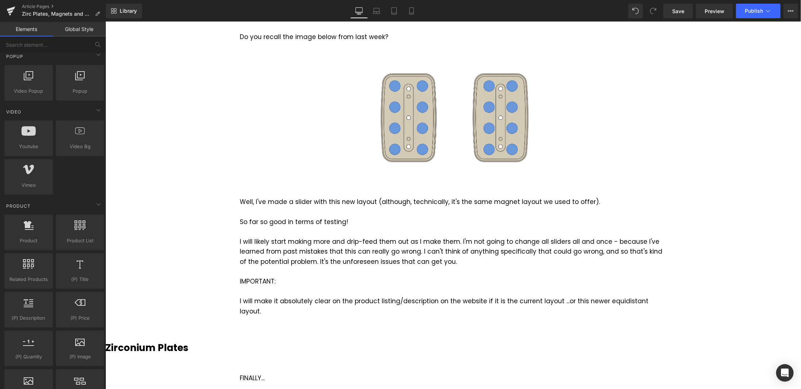
scroll to position [183, 0]
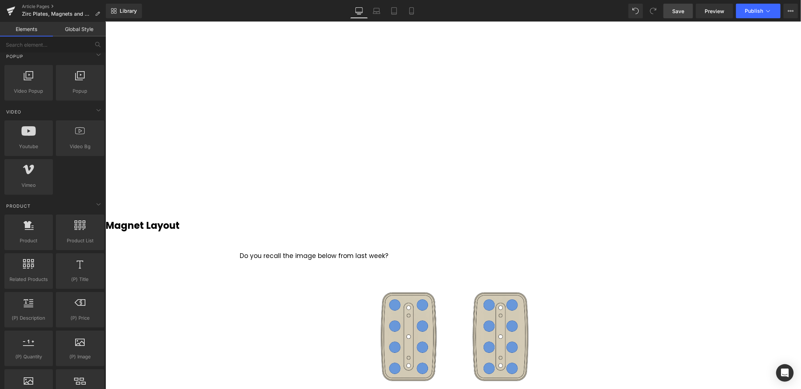
click at [676, 13] on span "Save" at bounding box center [678, 11] width 12 height 8
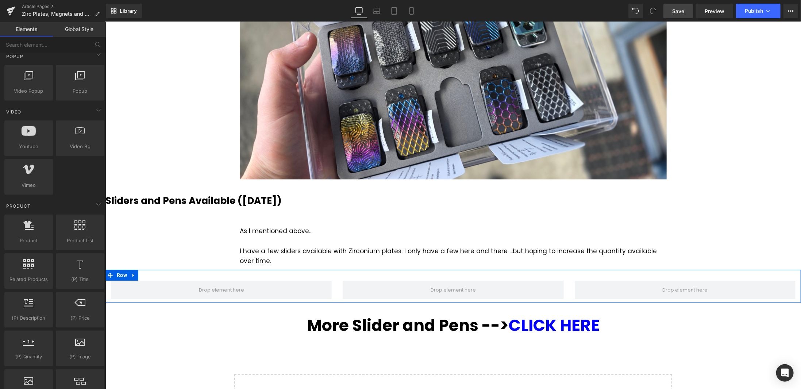
scroll to position [1022, 0]
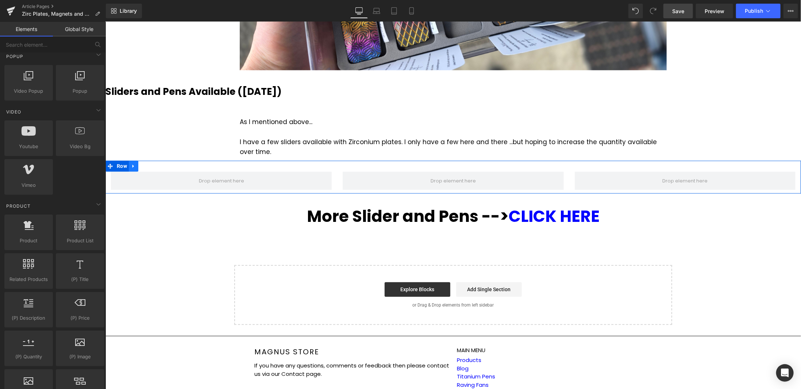
click at [133, 163] on icon at bounding box center [133, 165] width 5 height 5
click at [151, 163] on icon at bounding box center [152, 165] width 5 height 5
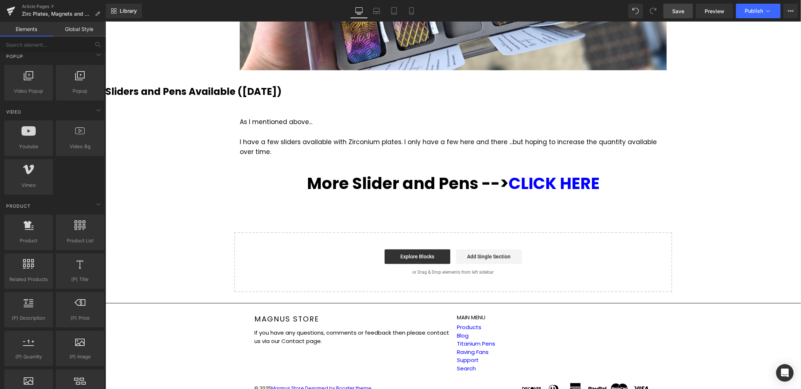
scroll to position [1021, 0]
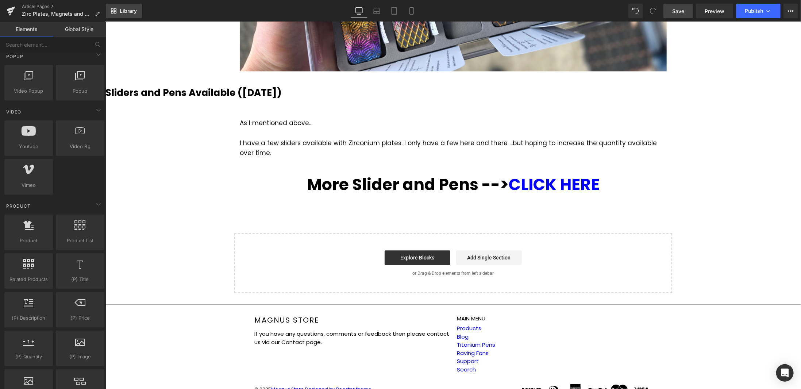
click at [122, 10] on span "Library" at bounding box center [128, 11] width 17 height 7
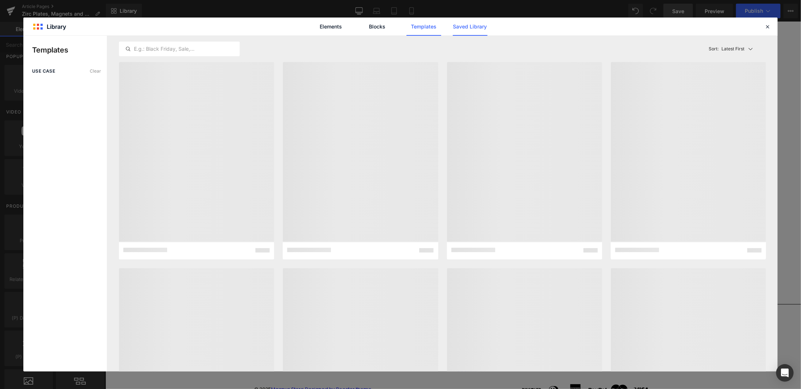
click at [474, 25] on link "Saved Library" at bounding box center [470, 27] width 35 height 18
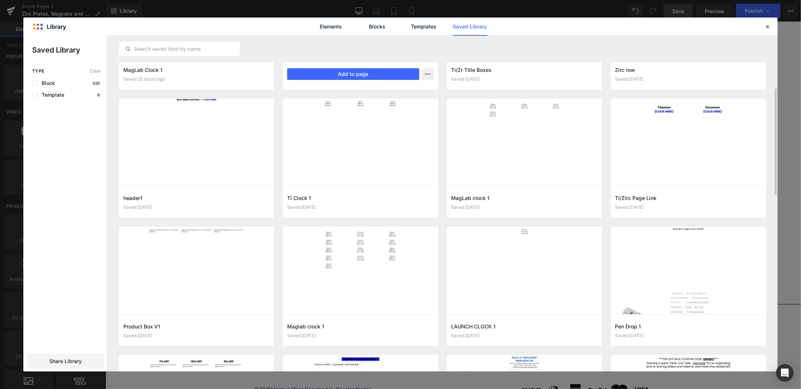
scroll to position [110, 0]
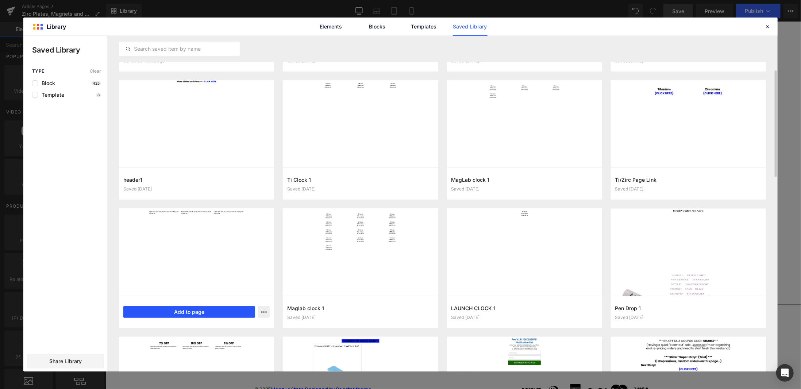
click at [197, 314] on button "Add to page" at bounding box center [189, 312] width 132 height 12
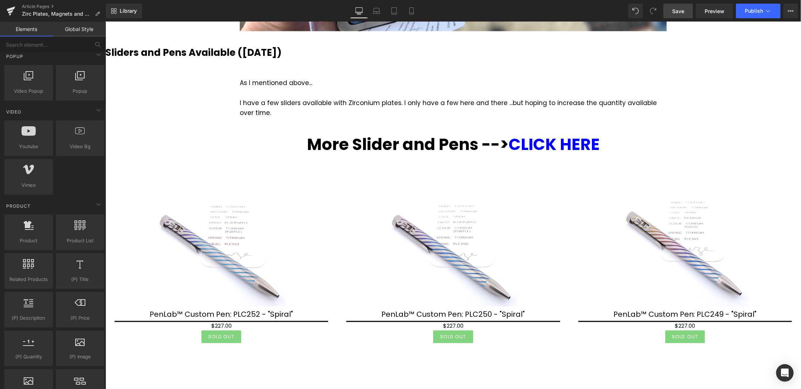
scroll to position [988, 0]
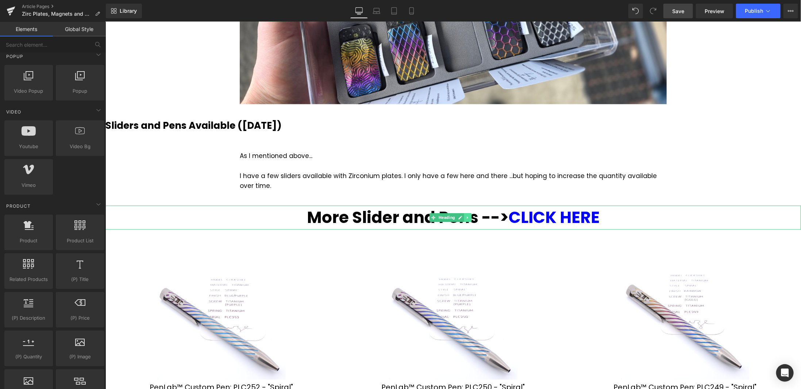
click at [469, 215] on icon at bounding box center [467, 217] width 4 height 4
click at [472, 215] on icon at bounding box center [471, 217] width 4 height 4
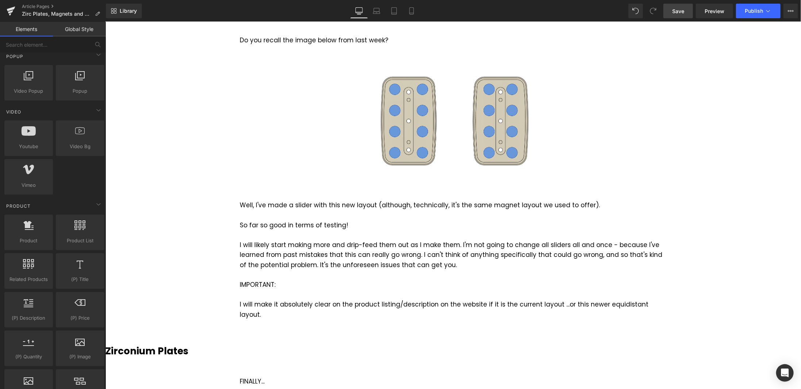
scroll to position [313, 0]
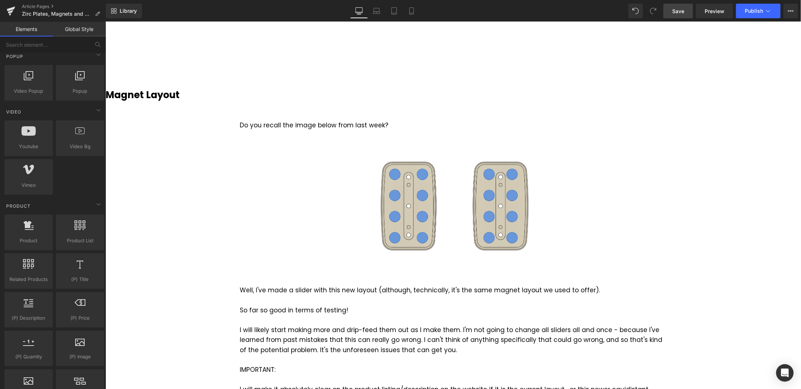
click at [676, 11] on span "Save" at bounding box center [678, 11] width 12 height 8
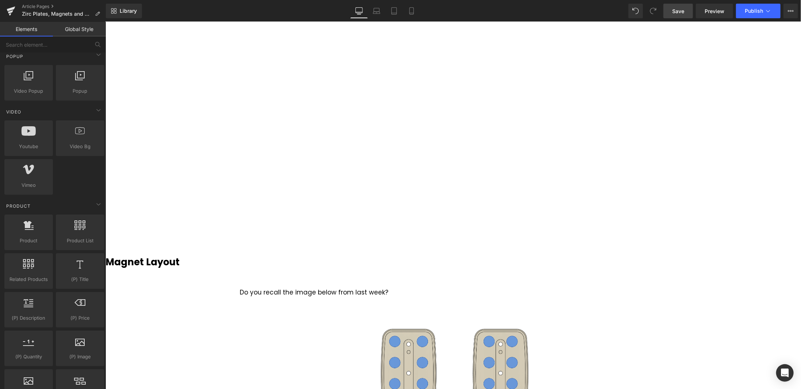
scroll to position [21, 0]
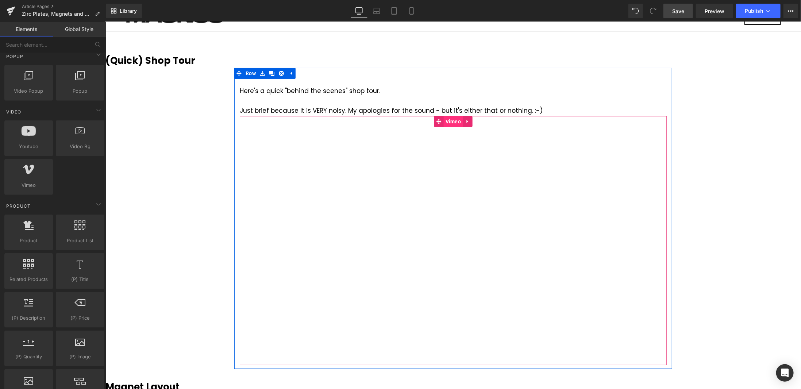
click at [451, 118] on span "Vimeo" at bounding box center [452, 121] width 19 height 11
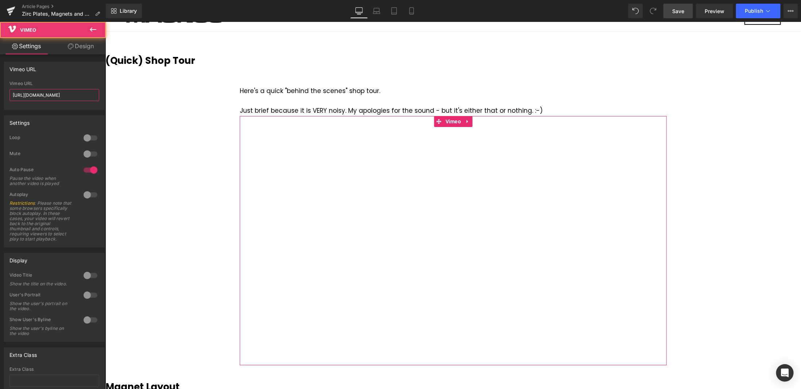
click at [82, 97] on input "[URL][DOMAIN_NAME]" at bounding box center [54, 95] width 90 height 12
paste input "1117279173/096c16fa69?fl=pl&fe=sh"
type input "[URL][DOMAIN_NAME]"
click at [85, 96] on input "[URL][DOMAIN_NAME]" at bounding box center [54, 95] width 90 height 12
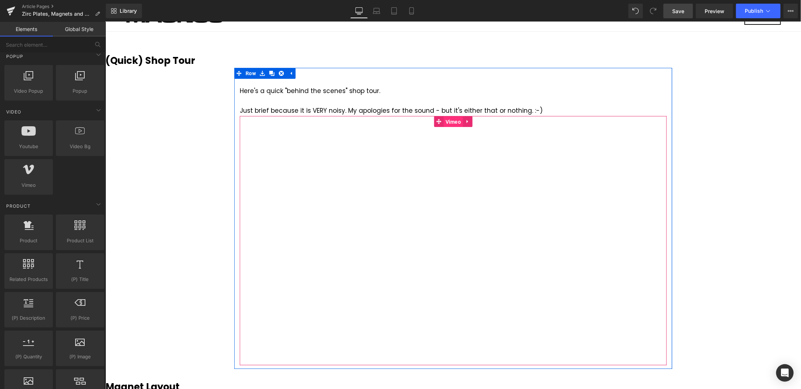
click at [449, 119] on span "Vimeo" at bounding box center [452, 121] width 19 height 11
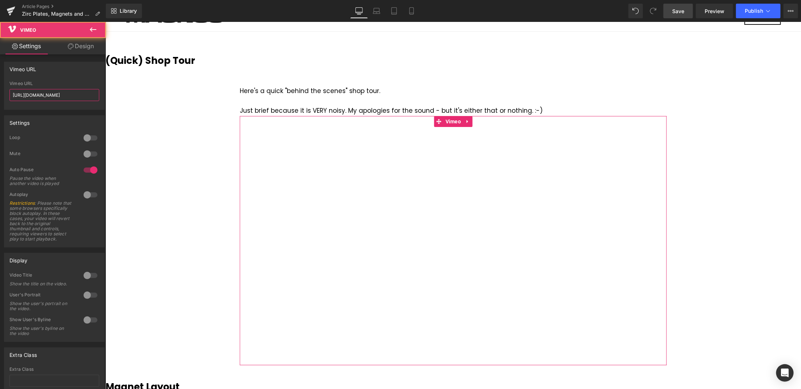
click at [89, 97] on input "[URL][DOMAIN_NAME]" at bounding box center [54, 95] width 90 height 12
paste input "096c16fa69?fl=pl&fe=sh"
type input "[URL][DOMAIN_NAME]"
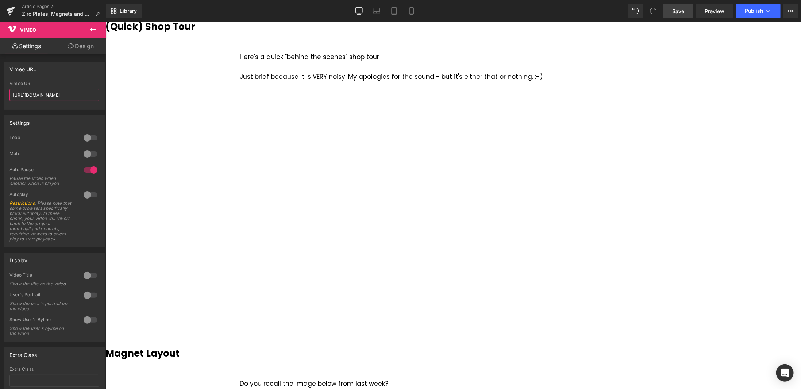
scroll to position [21, 0]
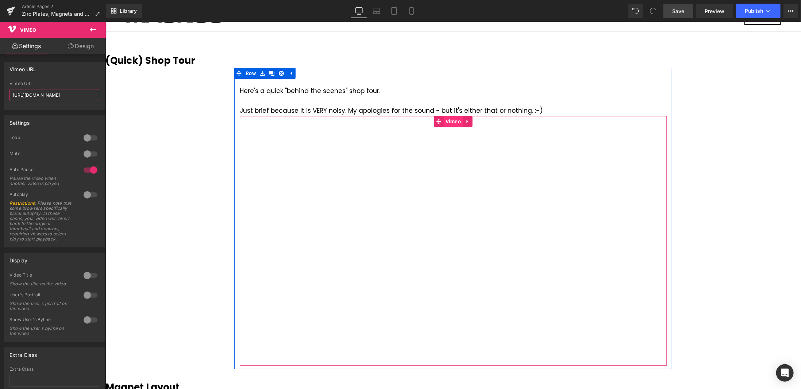
click at [450, 125] on span "Vimeo" at bounding box center [452, 121] width 19 height 11
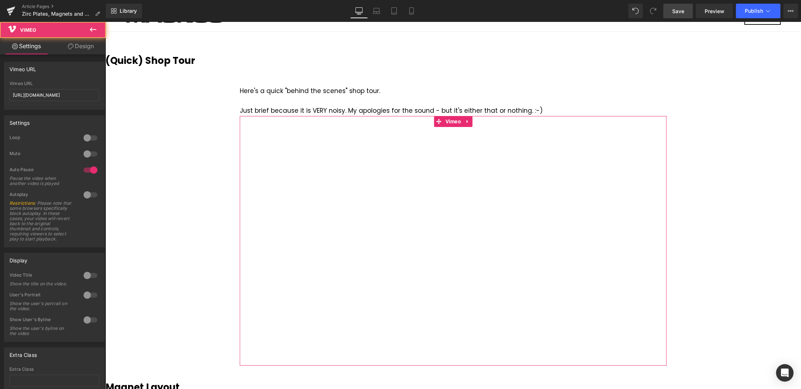
click at [88, 45] on link "Design" at bounding box center [80, 46] width 53 height 16
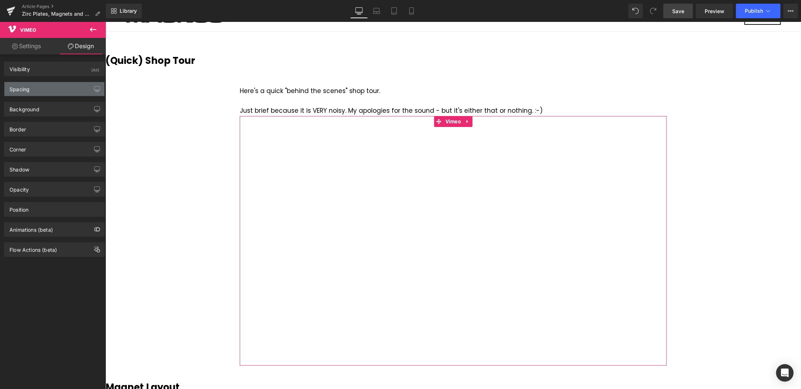
type input "0"
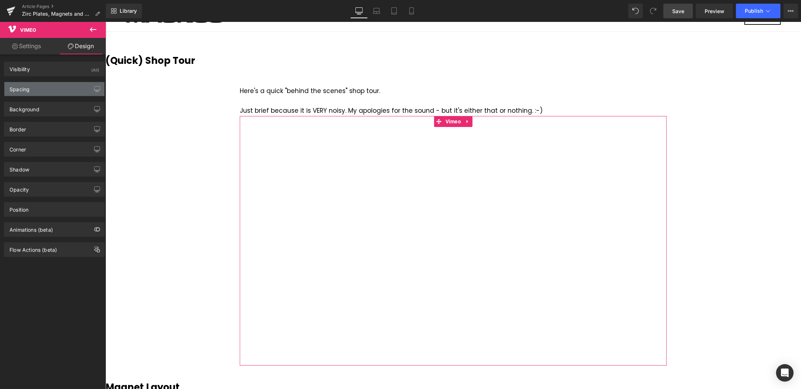
type input "0"
click at [46, 89] on div "Spacing" at bounding box center [54, 89] width 100 height 14
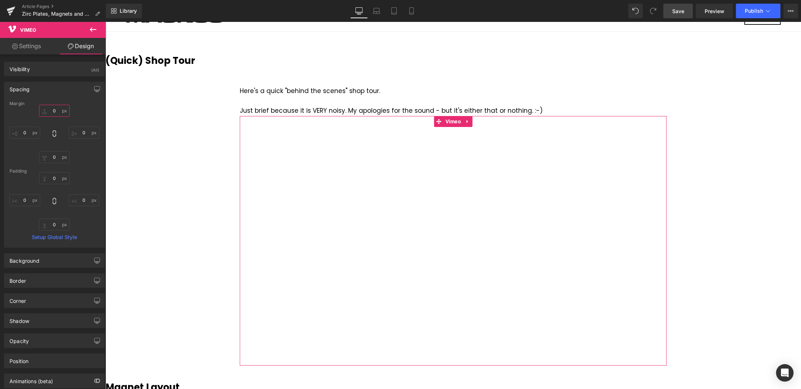
click at [54, 111] on input "0" at bounding box center [54, 111] width 31 height 12
type input "20"
click at [680, 13] on span "Save" at bounding box center [678, 11] width 12 height 8
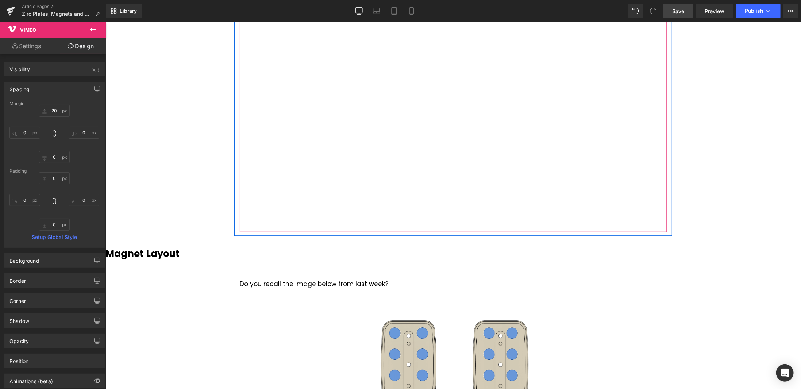
scroll to position [167, 0]
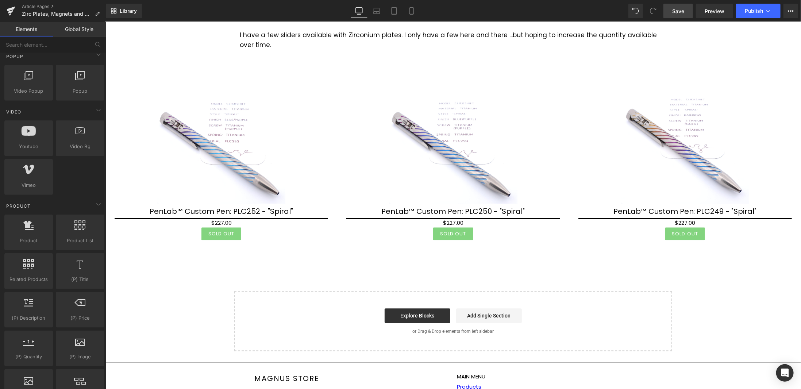
scroll to position [1189, 0]
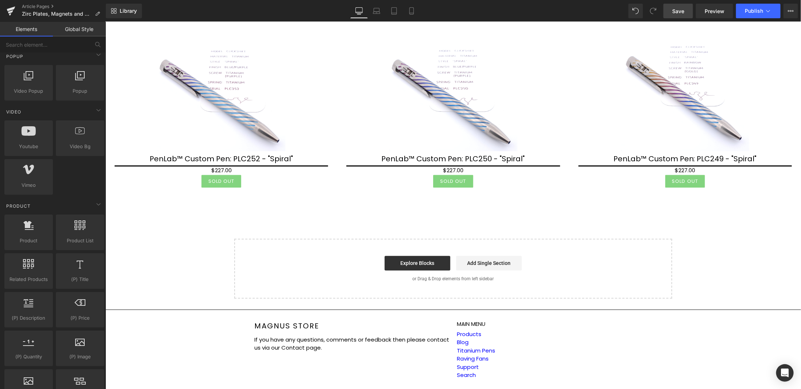
click at [679, 14] on span "Save" at bounding box center [678, 11] width 12 height 8
click at [40, 7] on link "Article Pages" at bounding box center [64, 7] width 84 height 6
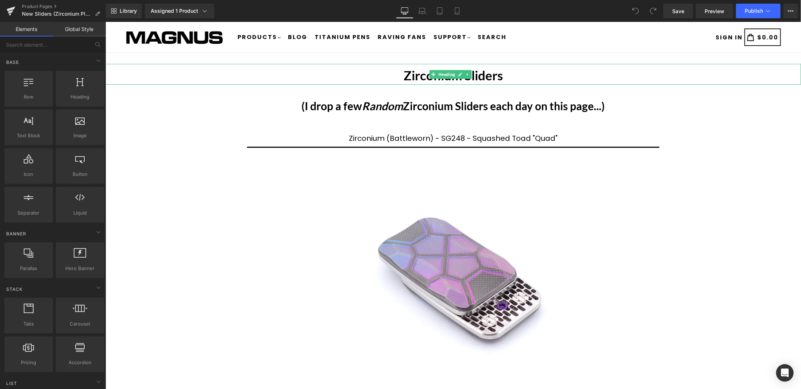
click at [493, 71] on b "Zirconium Sliders" at bounding box center [452, 74] width 99 height 15
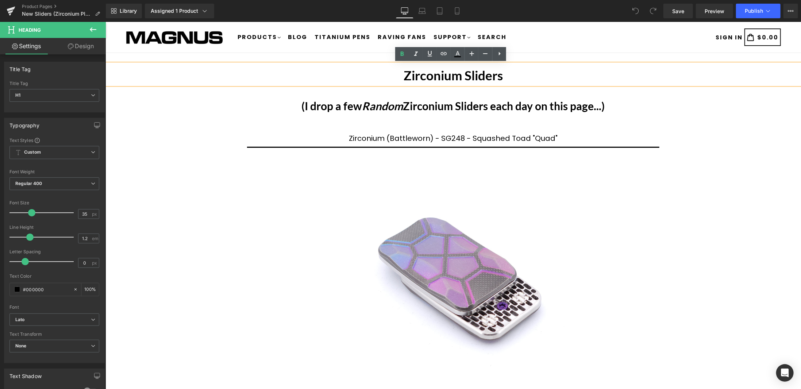
click at [458, 75] on b "Zirconium Sliders" at bounding box center [452, 74] width 99 height 15
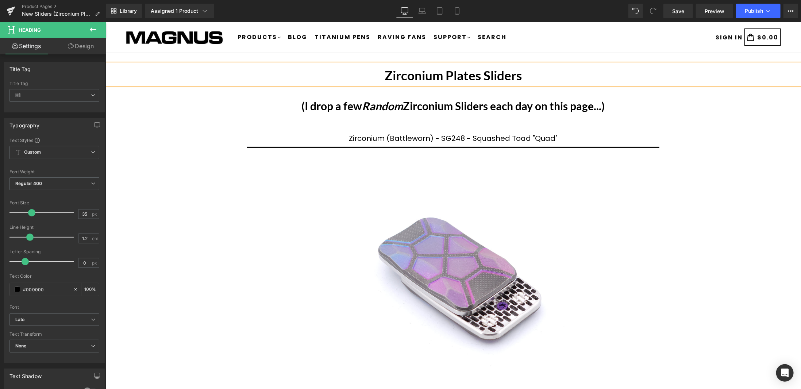
click at [553, 78] on h1 "Zirconium Plates Sliders" at bounding box center [453, 74] width 696 height 15
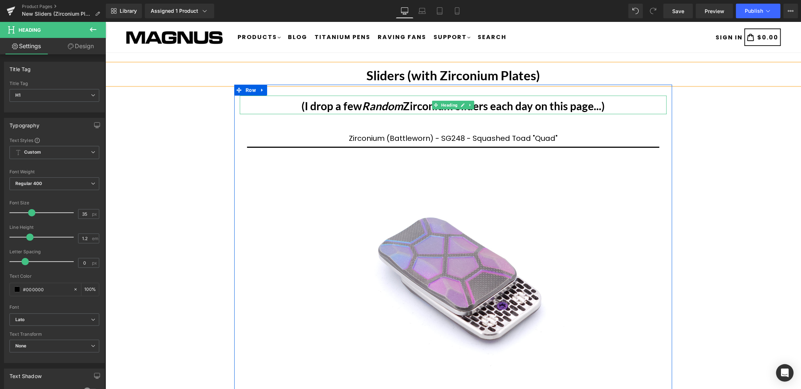
click at [510, 106] on b "(I drop a few Random Zirconium Sliders each day on this page...)" at bounding box center [452, 105] width 303 height 13
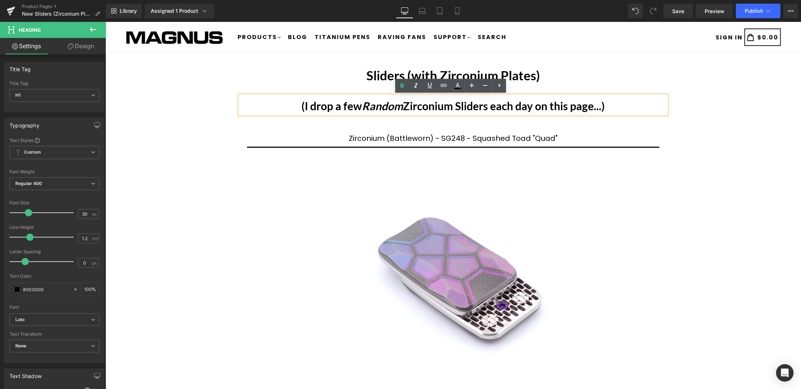
drag, startPoint x: 609, startPoint y: 103, endPoint x: 290, endPoint y: 112, distance: 319.5
click at [290, 112] on div "(I drop a few Random Zirconium Sliders each day on this page...)" at bounding box center [452, 104] width 427 height 19
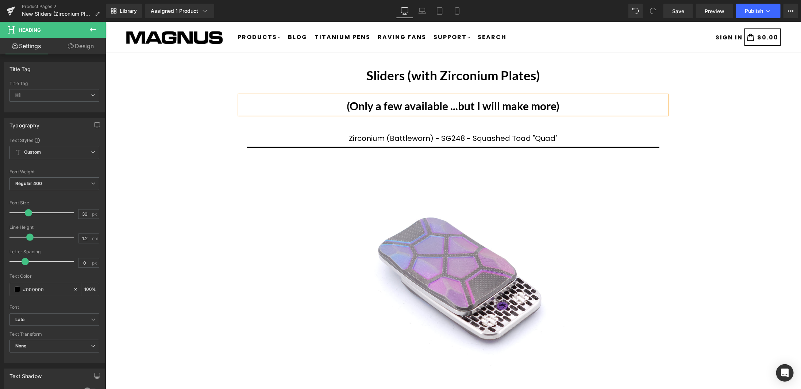
click at [347, 107] on b "(Only a few available ...but I will make more)" at bounding box center [453, 105] width 213 height 13
click at [564, 111] on h1 "Only a few available ...but I will make more)" at bounding box center [452, 105] width 427 height 13
click at [472, 119] on icon at bounding box center [474, 119] width 5 height 5
click at [476, 118] on icon at bounding box center [478, 119] width 5 height 5
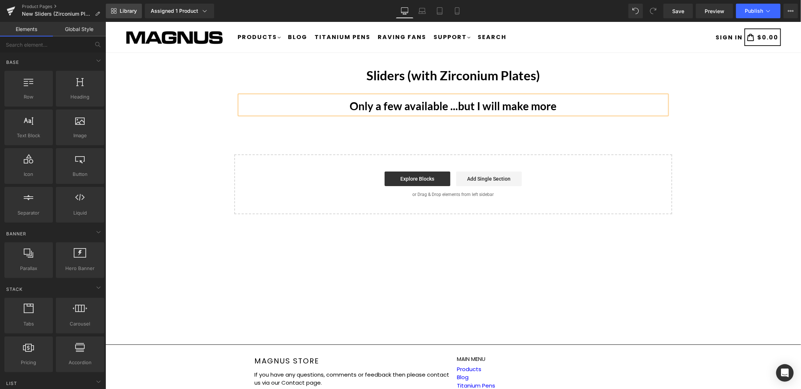
click at [122, 13] on span "Library" at bounding box center [128, 11] width 17 height 7
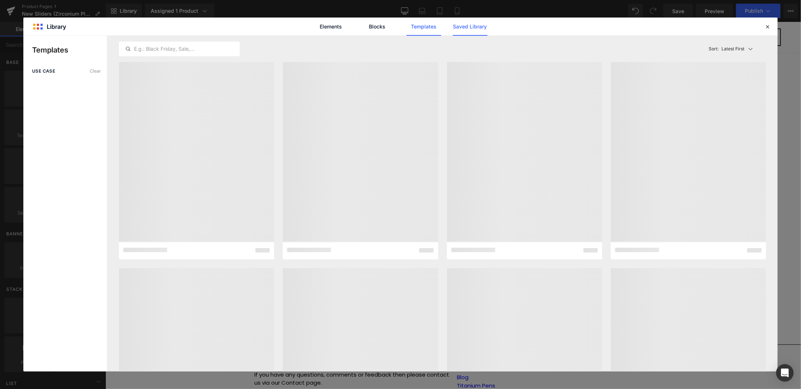
click at [475, 26] on link "Saved Library" at bounding box center [470, 27] width 35 height 18
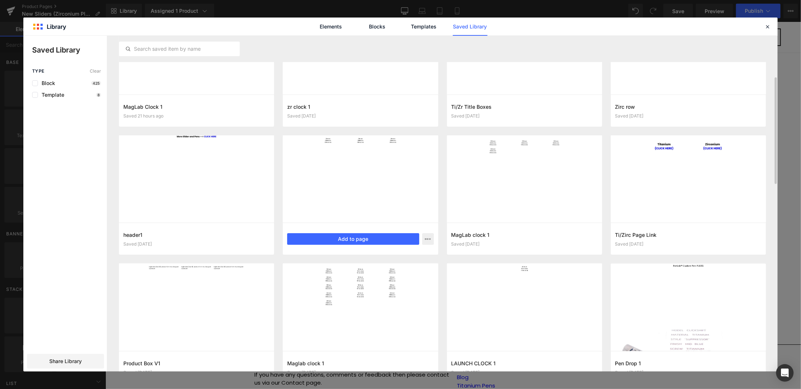
scroll to position [92, 0]
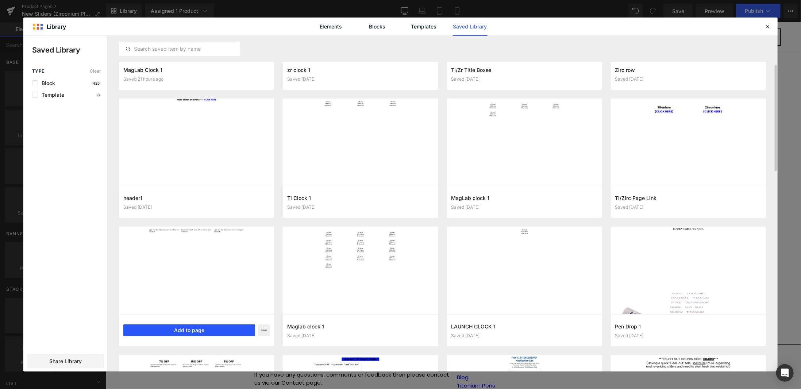
drag, startPoint x: 196, startPoint y: 331, endPoint x: 119, endPoint y: 288, distance: 88.1
click at [196, 331] on button "Add to page" at bounding box center [189, 330] width 132 height 12
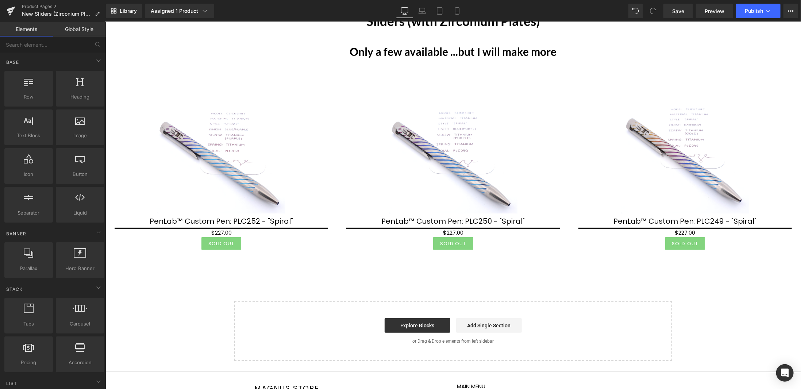
scroll to position [0, 0]
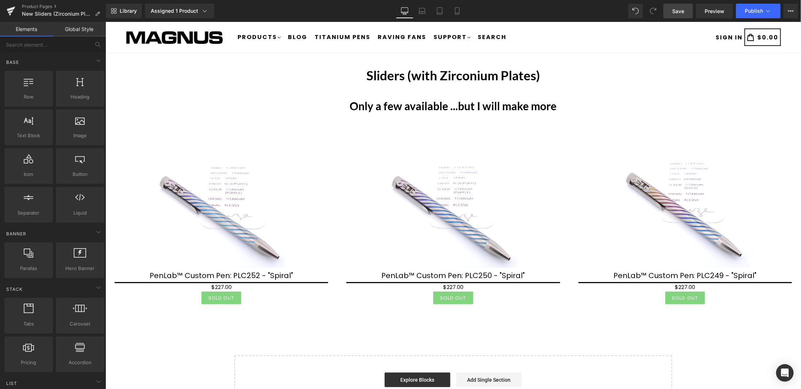
click at [683, 7] on span "Save" at bounding box center [678, 11] width 12 height 8
click at [773, 5] on button "Publish" at bounding box center [758, 11] width 45 height 15
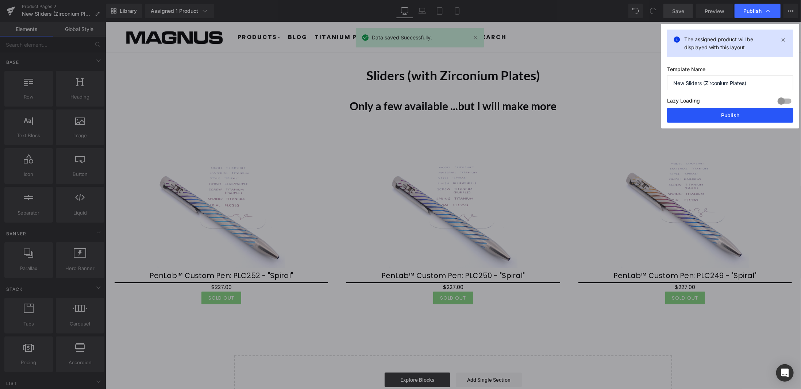
click at [744, 111] on button "Publish" at bounding box center [730, 115] width 126 height 15
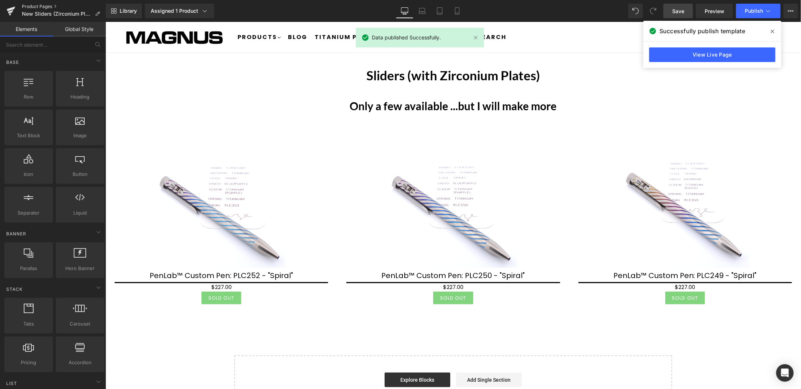
click at [43, 5] on link "Product Pages" at bounding box center [64, 7] width 84 height 6
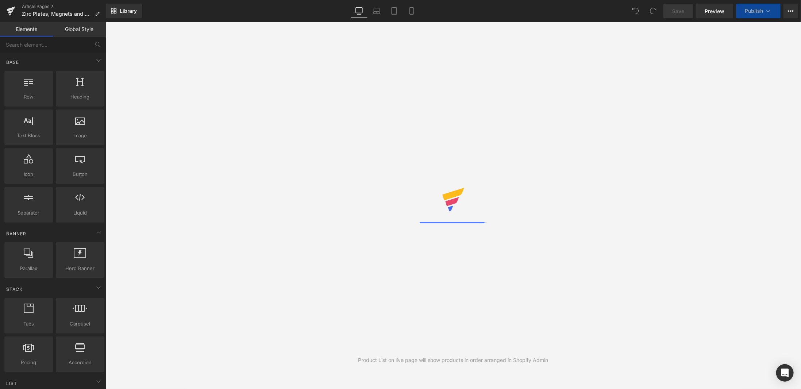
click at [36, 6] on link "Article Pages" at bounding box center [64, 7] width 84 height 6
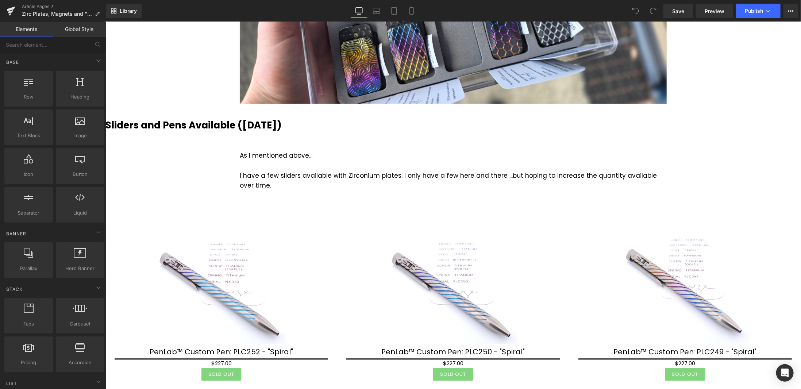
scroll to position [913, 0]
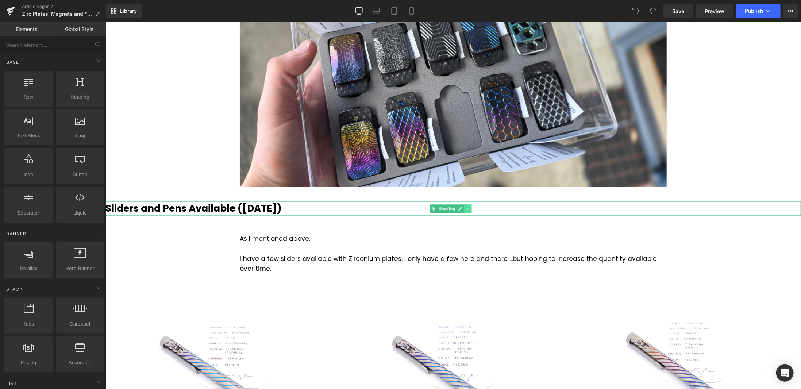
click at [466, 207] on icon at bounding box center [466, 208] width 1 height 3
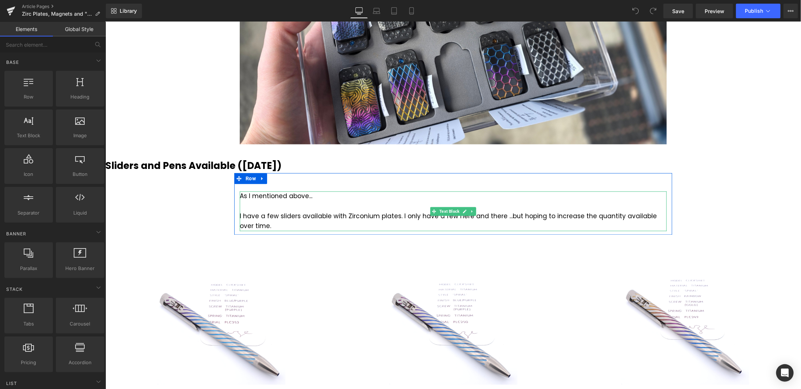
scroll to position [986, 0]
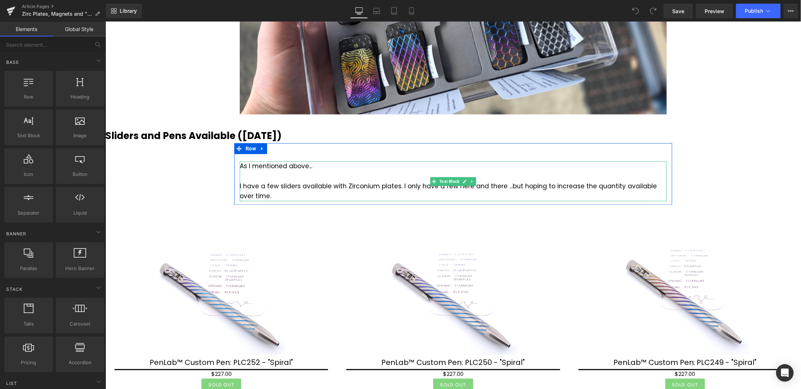
click at [360, 181] on div "I have a few sliders available with Zirconium plates. I only have a few here an…" at bounding box center [452, 191] width 427 height 20
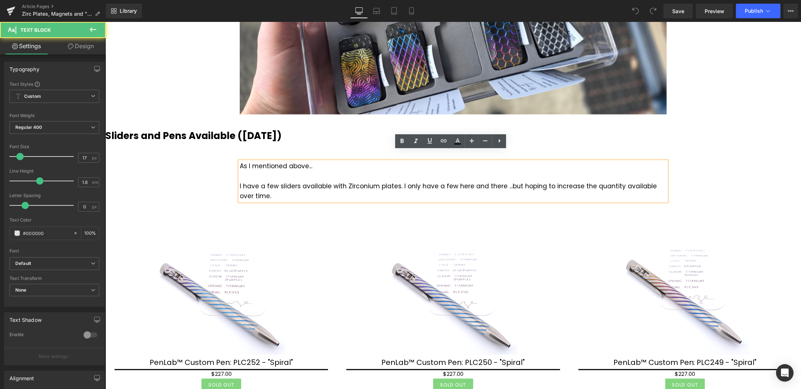
click at [393, 181] on div "I have a few sliders available with Zirconium plates. I only have a few here an…" at bounding box center [452, 191] width 427 height 20
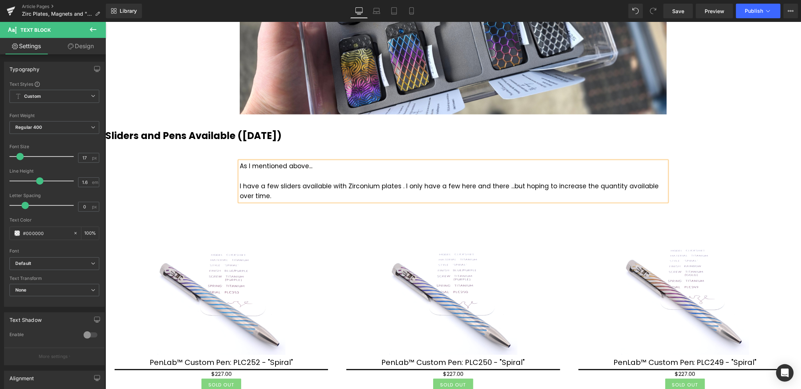
click at [279, 185] on div "I have a few sliders available with Zirconium plates . I only have a few here a…" at bounding box center [452, 191] width 427 height 20
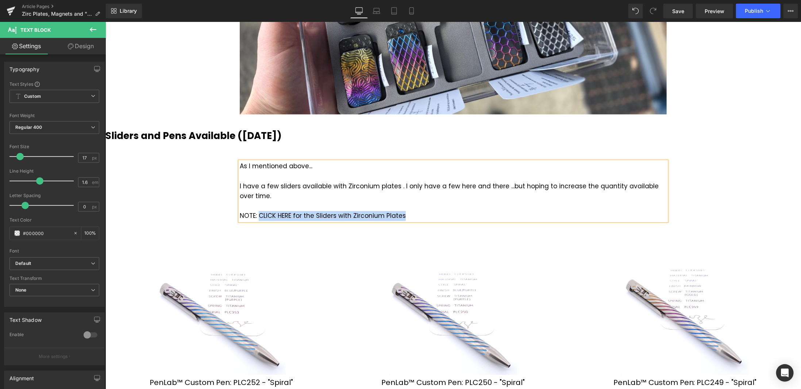
drag, startPoint x: 255, startPoint y: 205, endPoint x: 400, endPoint y: 203, distance: 144.6
click at [400, 211] on div "NOTE: CLICK HERE for the Sliders with Zirconium Plates" at bounding box center [452, 216] width 427 height 10
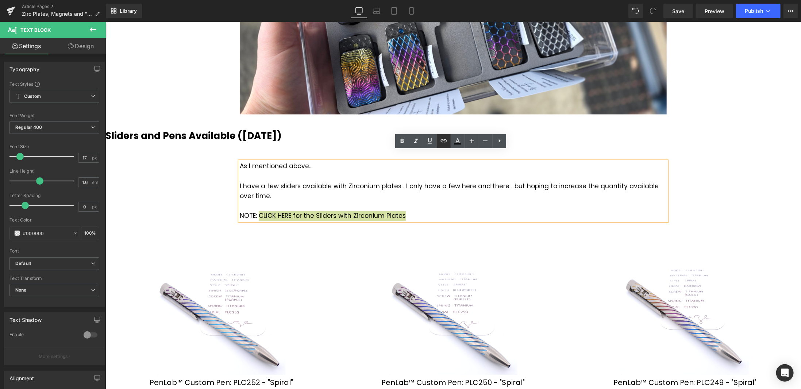
click at [446, 143] on icon at bounding box center [443, 141] width 9 height 9
click at [428, 0] on div "Text Color Highlight Color #333333 Edit or remove link: Edit - Unlink - Cancel" at bounding box center [400, 0] width 801 height 0
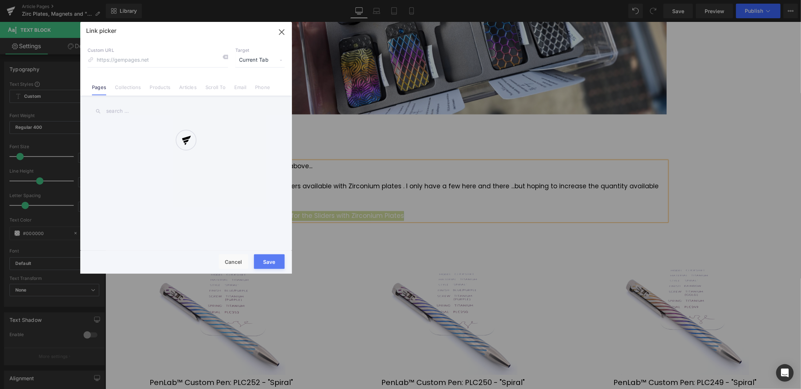
click at [166, 89] on div at bounding box center [186, 148] width 212 height 252
click at [158, 89] on div "Link picker Back to Library Insert Custom URL Target Current Tab Current Tab Ne…" at bounding box center [186, 148] width 212 height 252
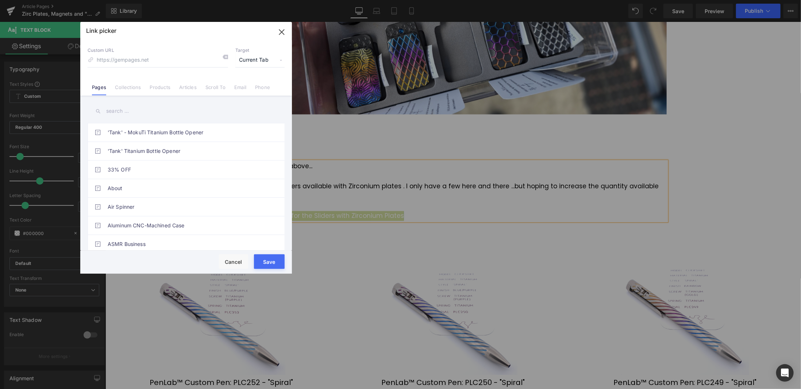
click at [158, 89] on link "Products" at bounding box center [160, 89] width 21 height 11
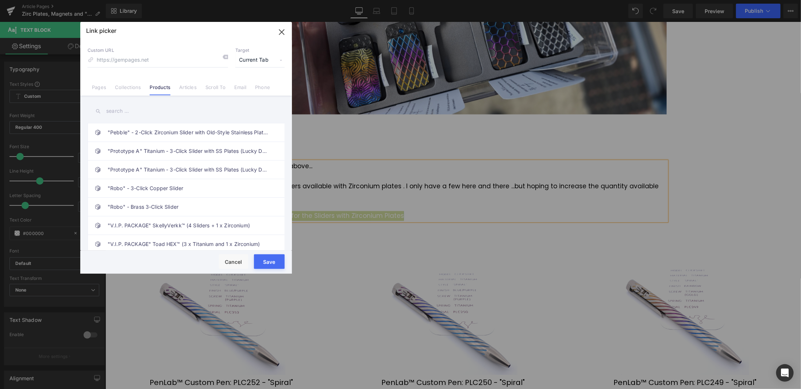
click at [131, 111] on input "text" at bounding box center [186, 111] width 197 height 16
type input "new sliders"
click at [127, 205] on link "New Sliders" at bounding box center [188, 207] width 161 height 18
type input "/products/new-sliders-1"
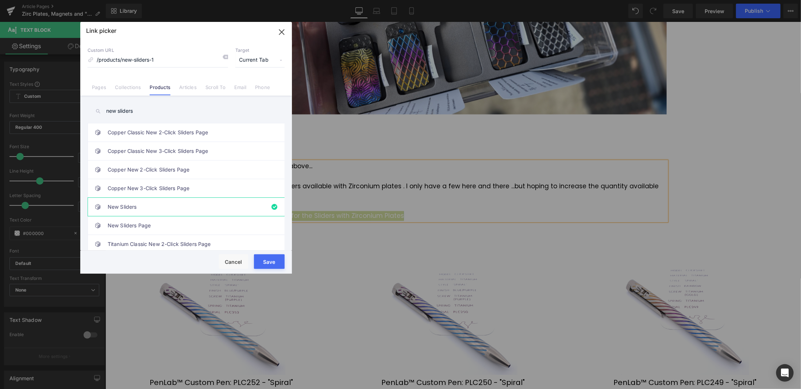
click at [270, 264] on button "Save" at bounding box center [269, 261] width 31 height 15
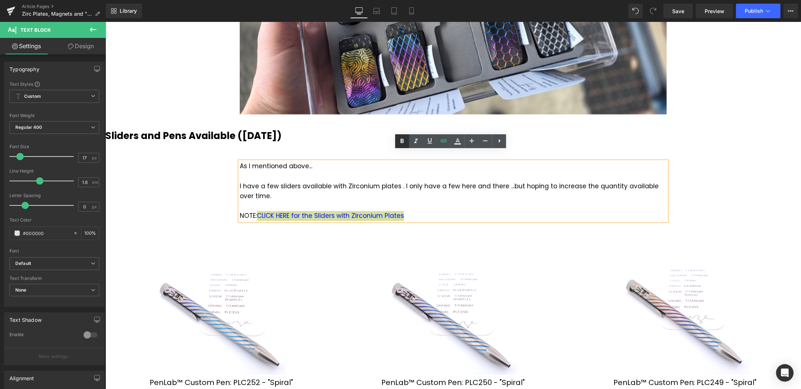
click at [403, 143] on icon at bounding box center [402, 141] width 3 height 4
click at [246, 211] on div "NOTE: CLICK HERE for the Sliders with Zirconium Plates" at bounding box center [452, 216] width 427 height 10
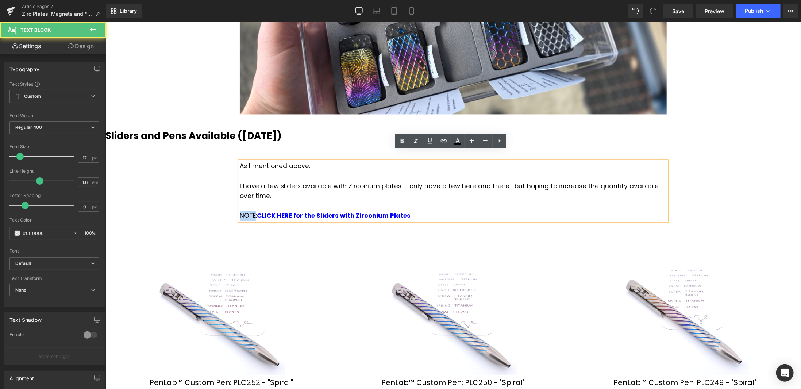
click at [246, 211] on div "NOTE: CLICK HERE for the Sliders with Zirconium Plates" at bounding box center [452, 216] width 427 height 10
click at [315, 211] on strong "CLICK HERE for the Sliders with Zirconium Plates" at bounding box center [335, 215] width 154 height 9
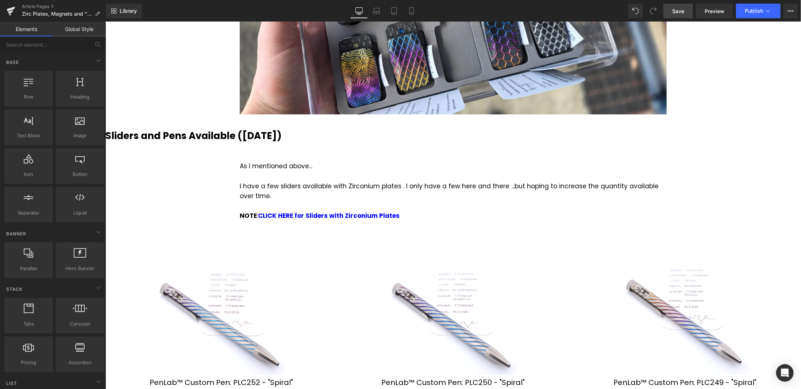
click at [684, 7] on span "Save" at bounding box center [678, 11] width 12 height 8
